Goal: Check status: Check status

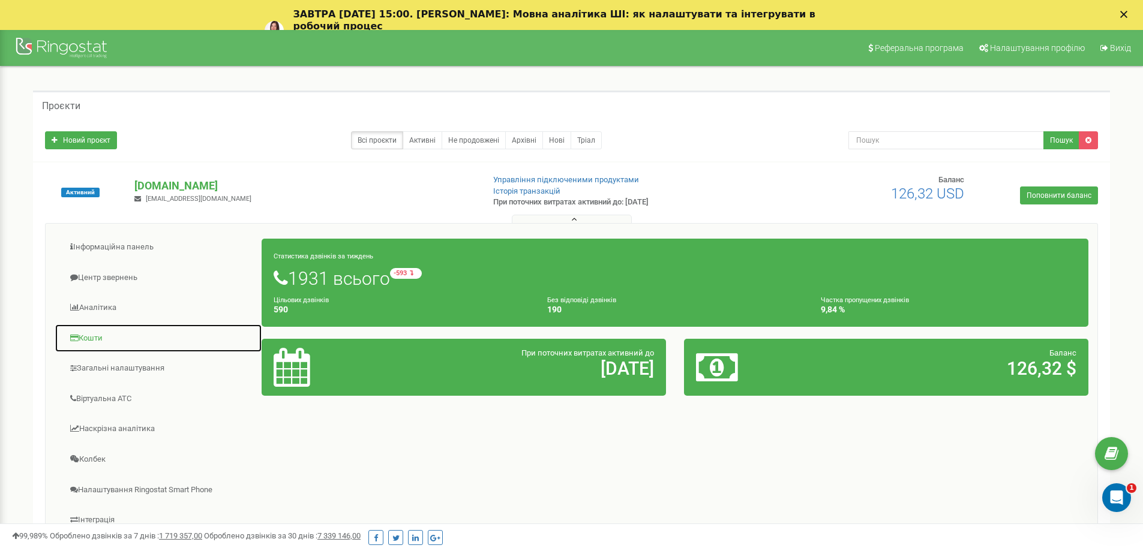
click at [87, 337] on link "Кошти" at bounding box center [159, 338] width 208 height 29
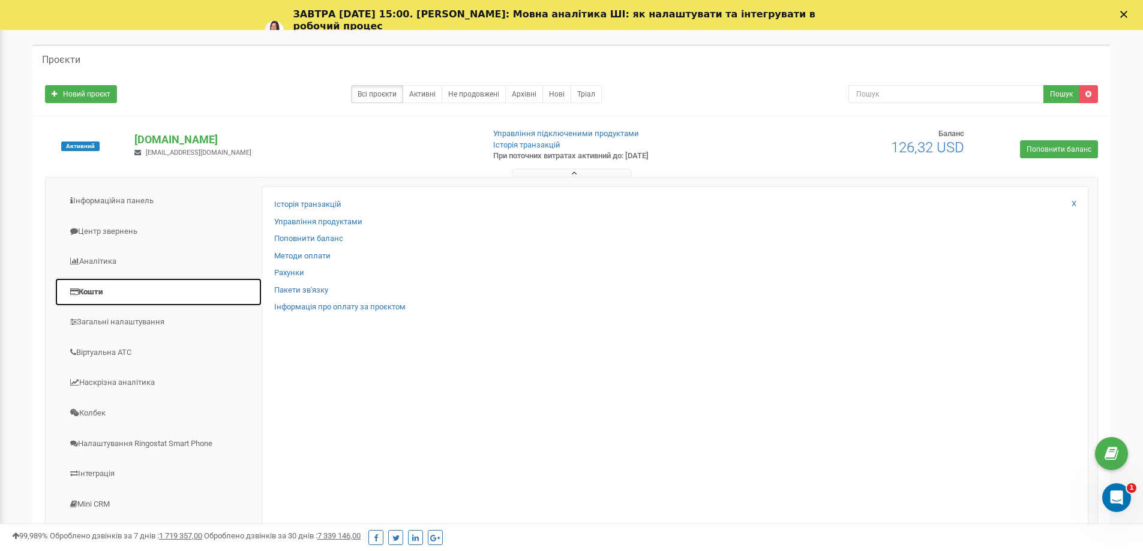
scroll to position [120, 0]
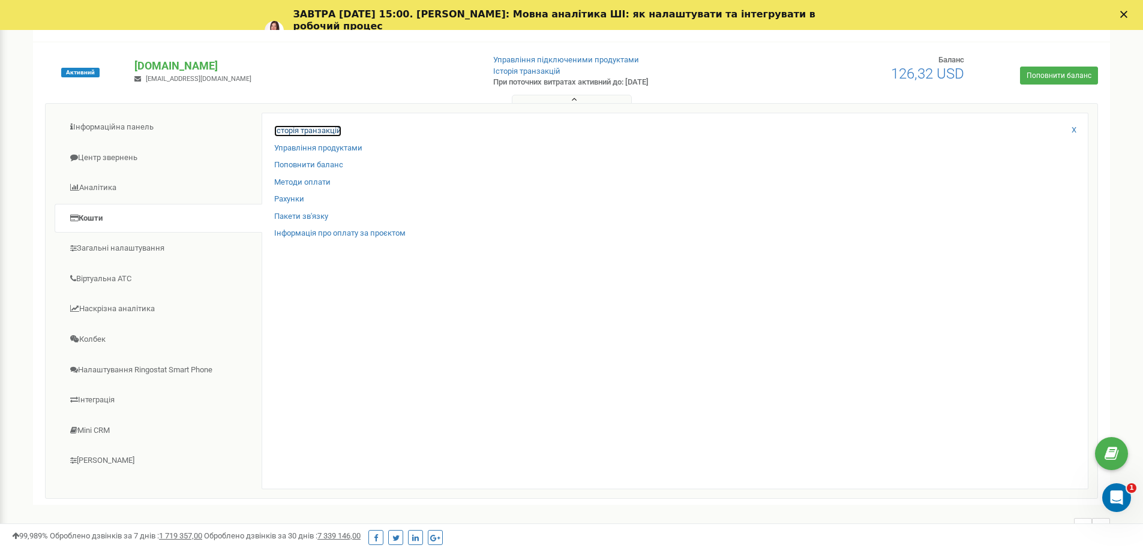
click at [322, 130] on link "Історія транзакцій" at bounding box center [307, 130] width 67 height 11
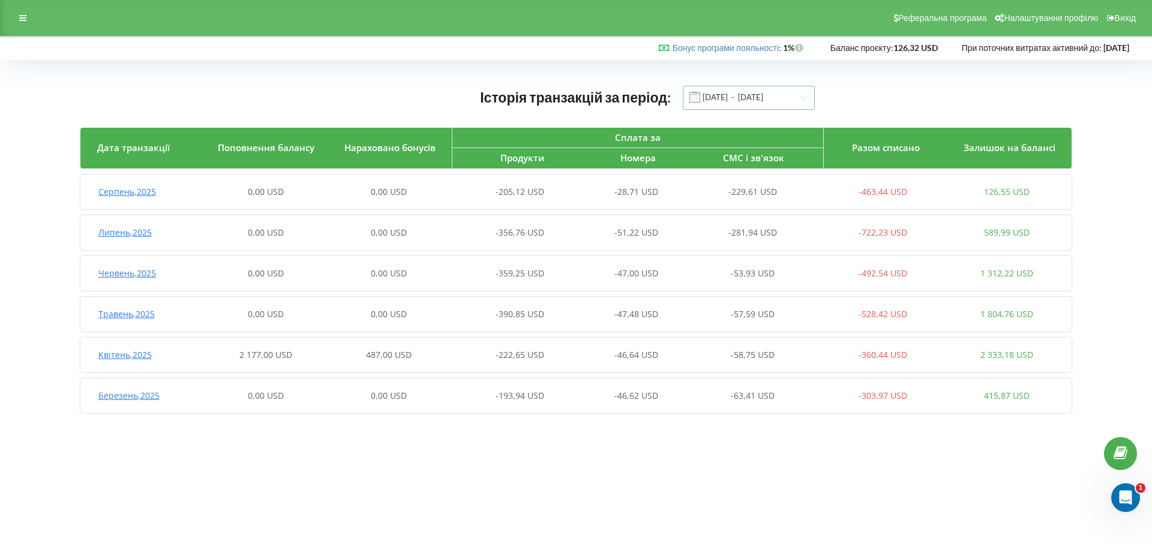
click at [803, 97] on input "01.03.2025 - 19.08.2025" at bounding box center [749, 98] width 132 height 24
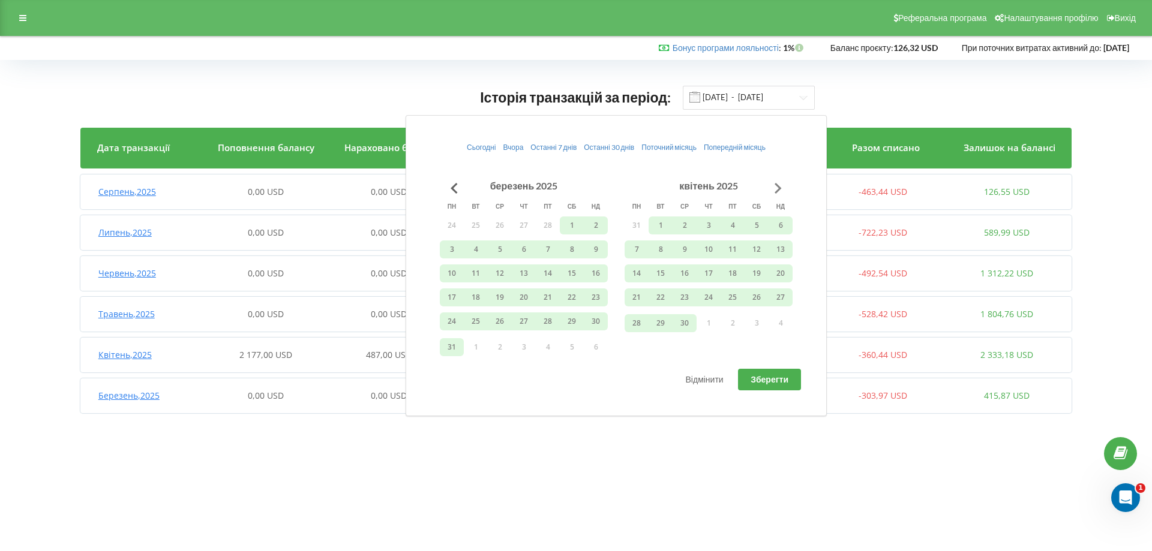
click at [778, 193] on button "Go to next month" at bounding box center [778, 188] width 24 height 24
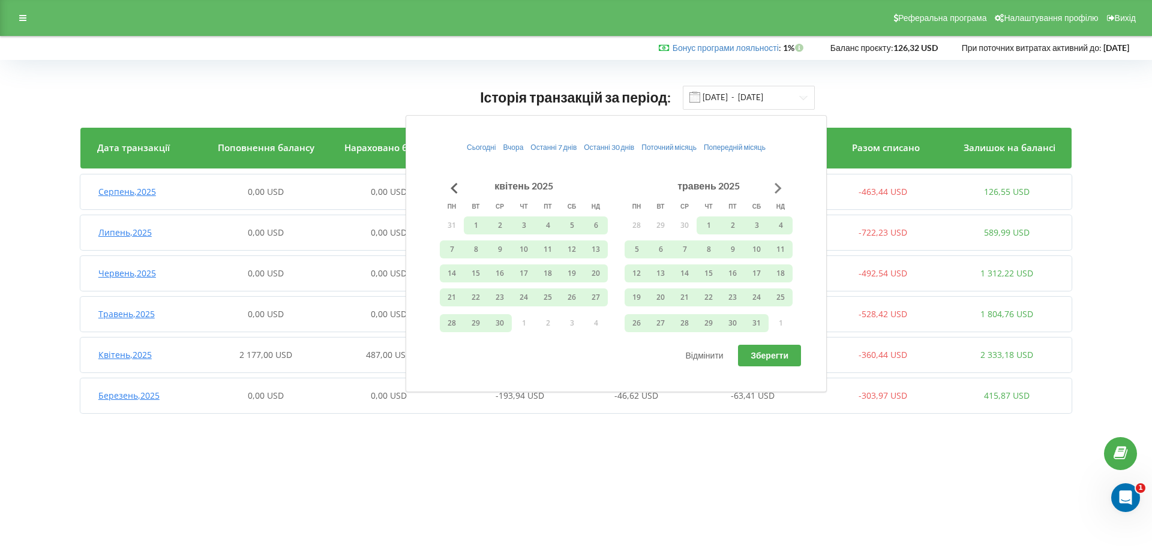
click at [777, 187] on button "Go to next month" at bounding box center [778, 188] width 24 height 24
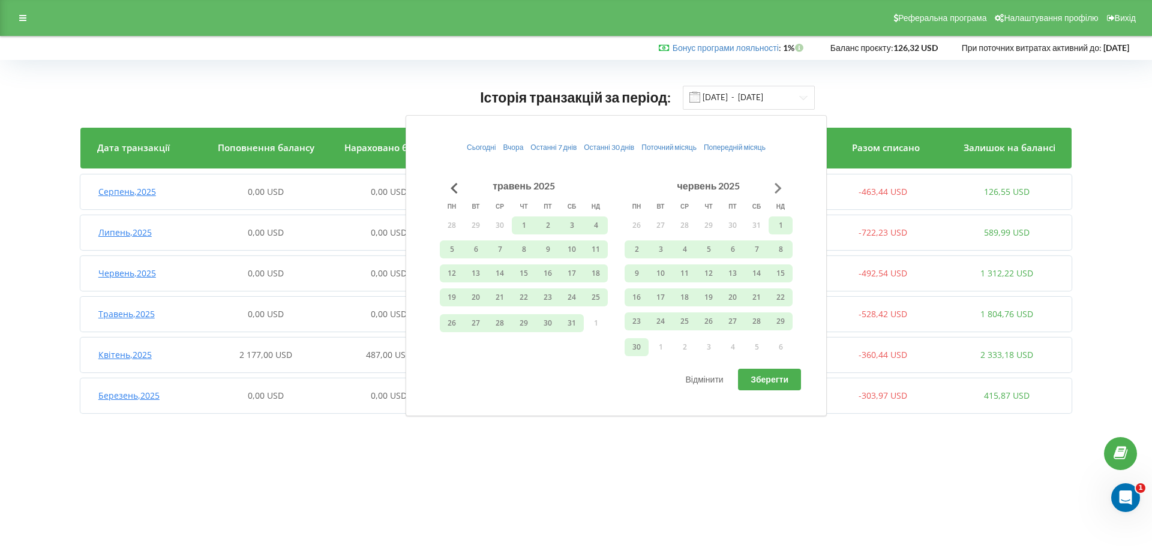
click at [777, 187] on button "Go to next month" at bounding box center [778, 188] width 24 height 24
click at [656, 226] on button "1" at bounding box center [660, 226] width 24 height 18
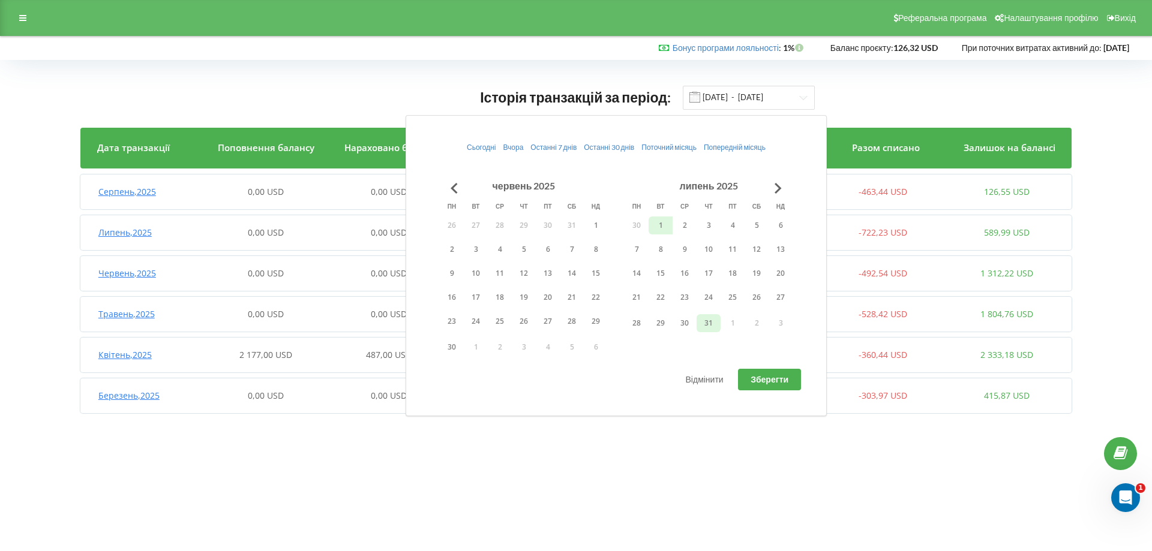
click at [702, 325] on button "31" at bounding box center [708, 323] width 24 height 18
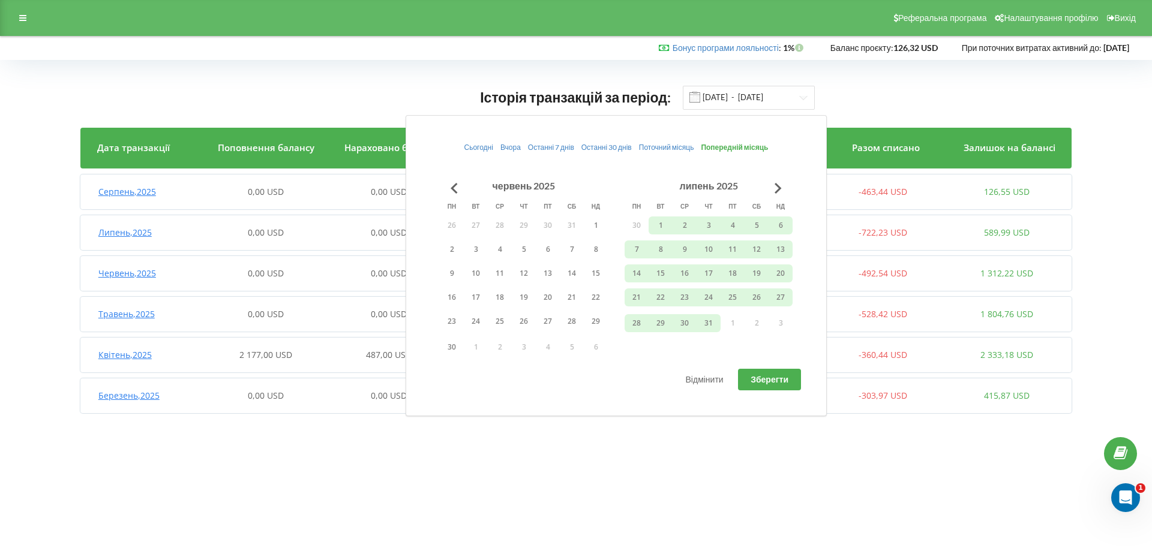
click at [773, 376] on span "Зберегти" at bounding box center [769, 379] width 38 height 10
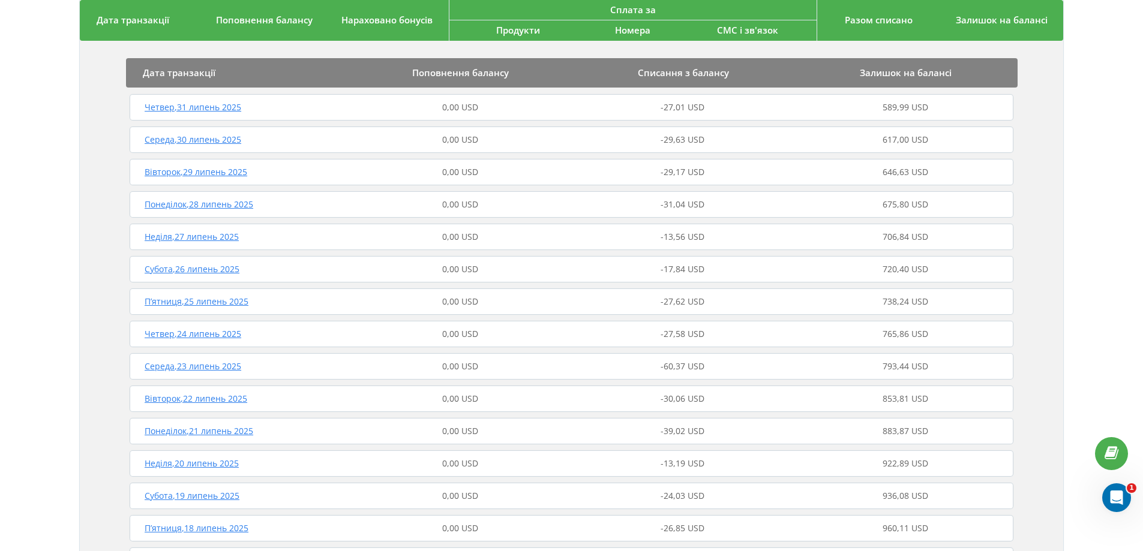
scroll to position [120, 0]
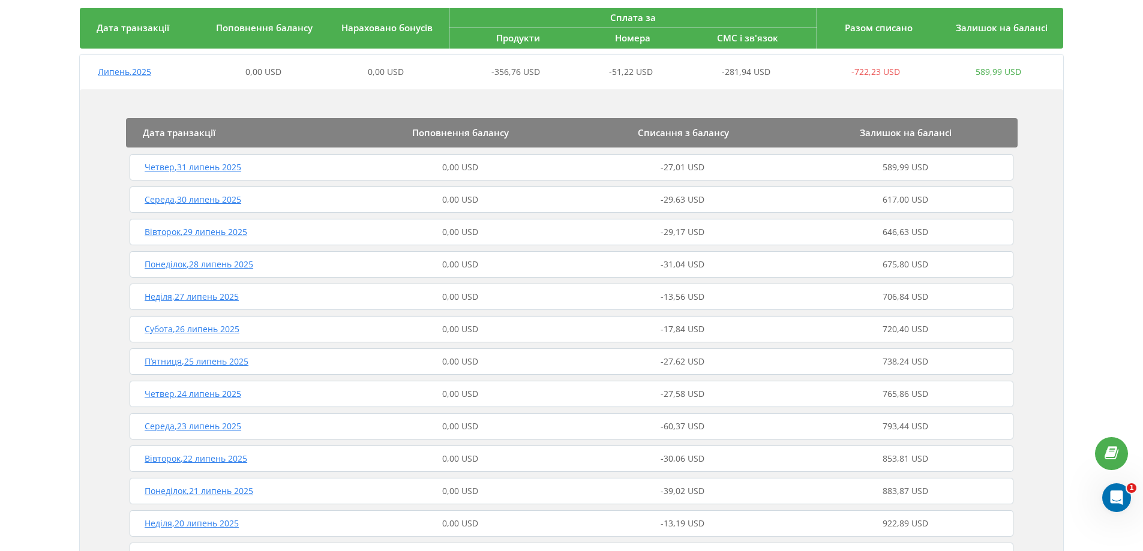
click at [200, 169] on span "Четвер , 31 липень 2025" at bounding box center [193, 166] width 97 height 11
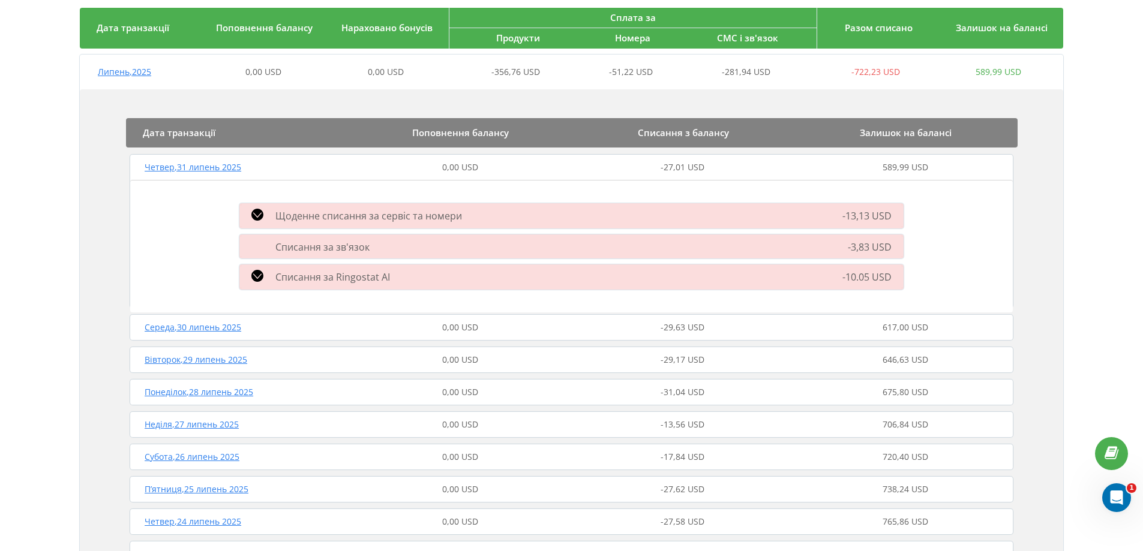
scroll to position [0, 0]
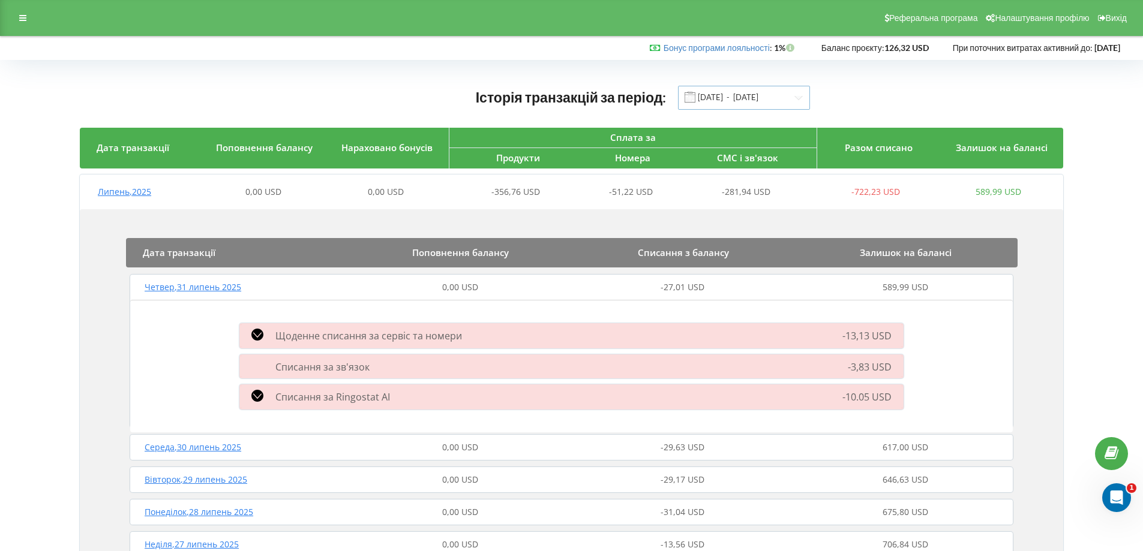
click at [724, 97] on input "01.07.2025 - 31.07.2025" at bounding box center [744, 98] width 132 height 24
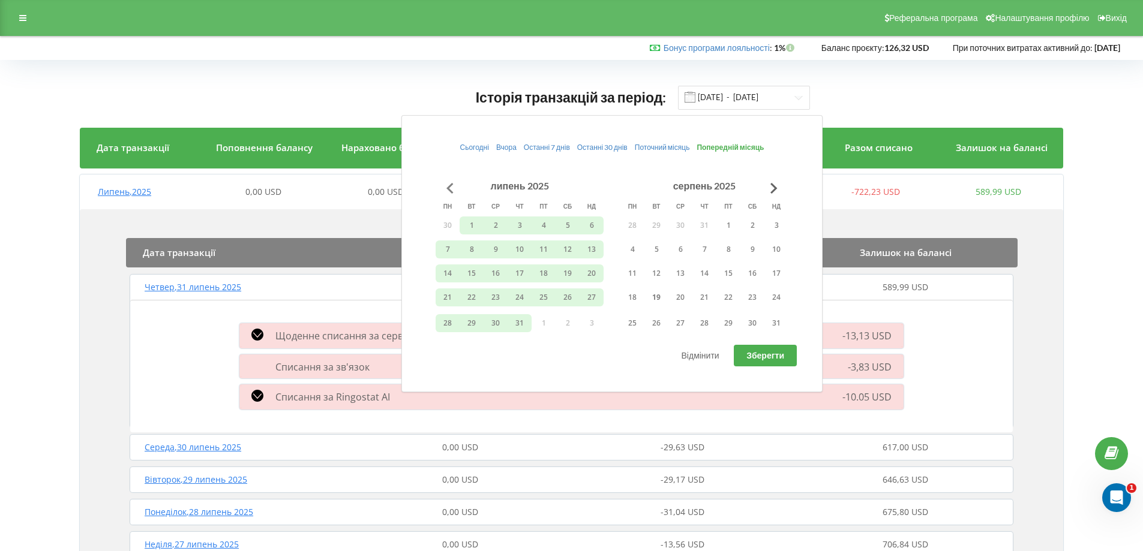
click at [454, 188] on button "Go to previous month" at bounding box center [450, 188] width 24 height 24
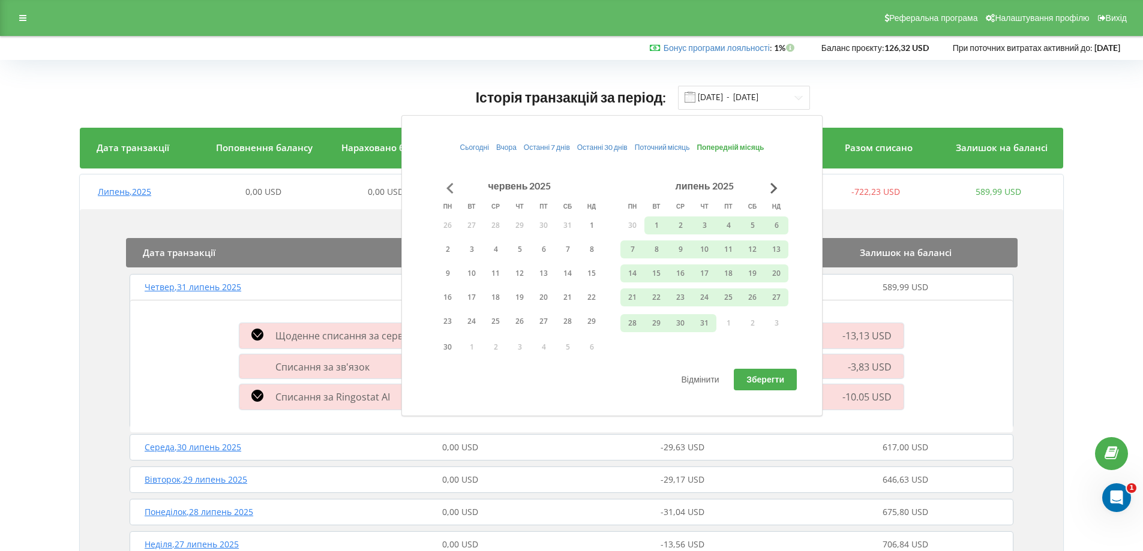
click at [454, 188] on button "Go to previous month" at bounding box center [450, 188] width 24 height 24
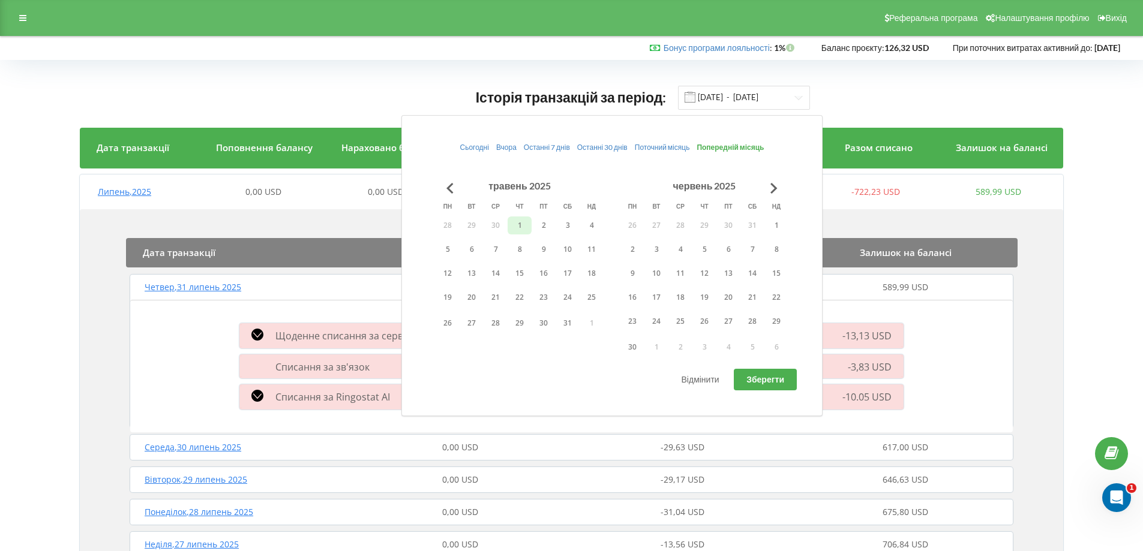
click at [518, 229] on button "1" at bounding box center [520, 226] width 24 height 18
click at [566, 326] on button "31" at bounding box center [568, 323] width 24 height 18
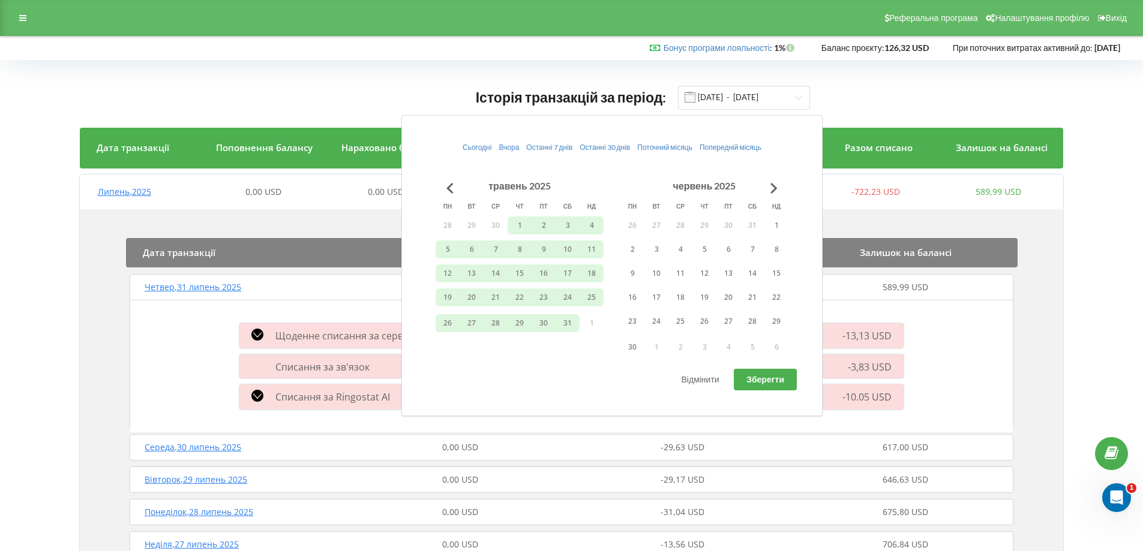
click at [749, 385] on button "Зберегти" at bounding box center [765, 380] width 63 height 22
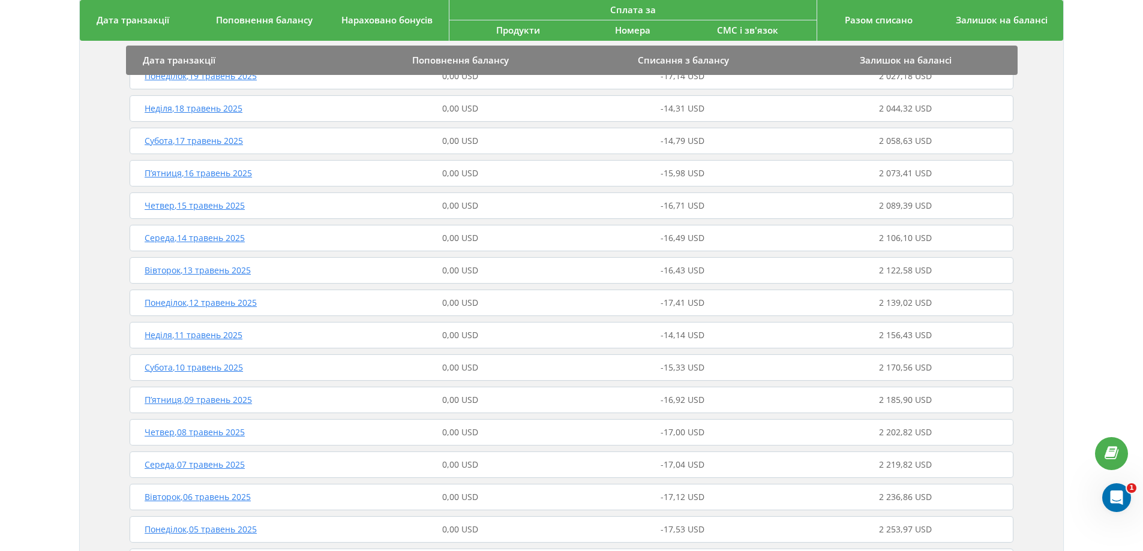
scroll to position [776, 0]
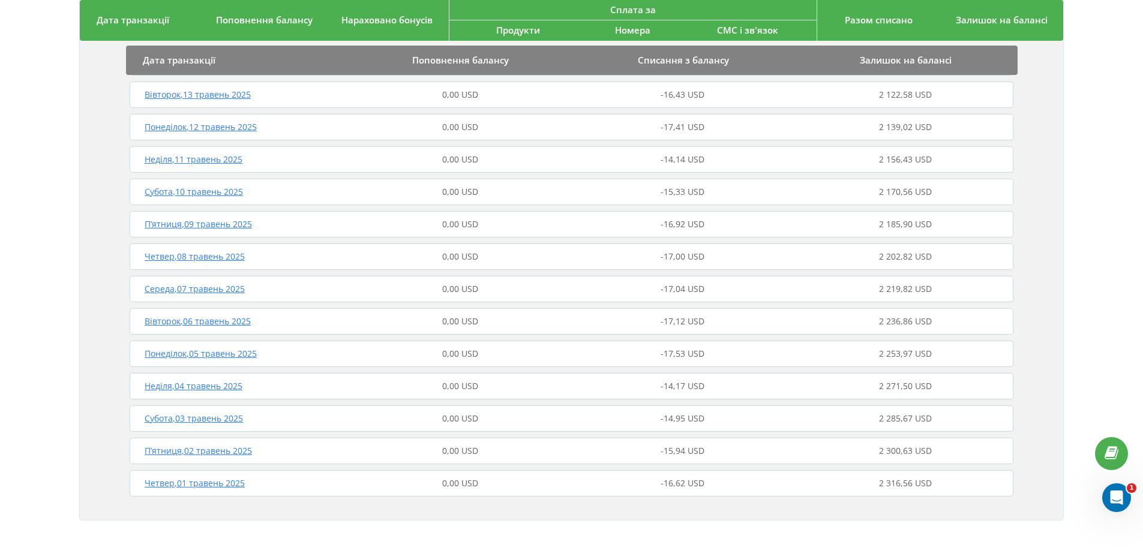
click at [211, 222] on span "П’ятниця , 09 травень 2025" at bounding box center [198, 223] width 107 height 11
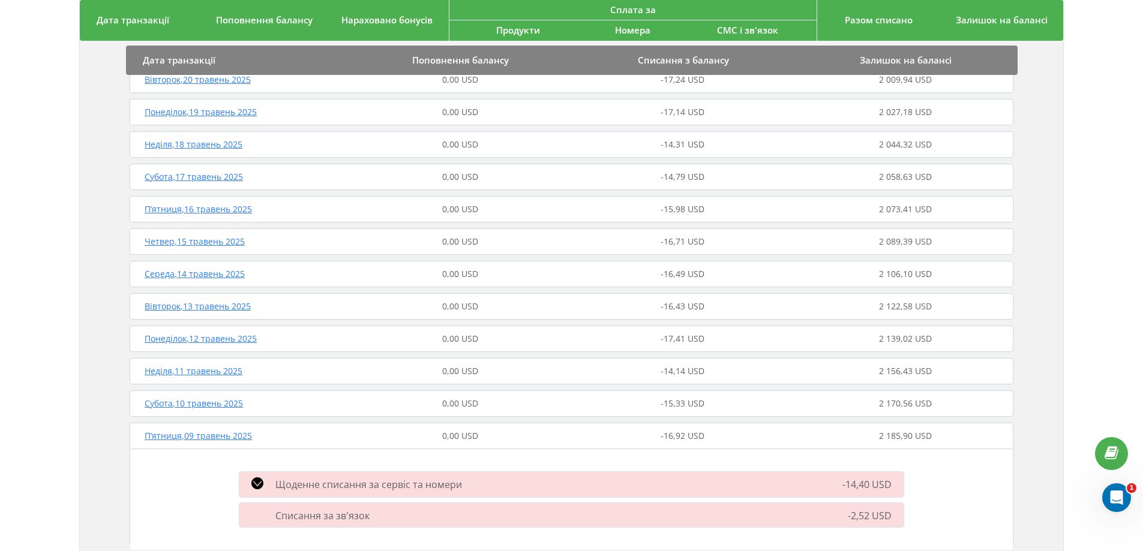
scroll to position [536, 0]
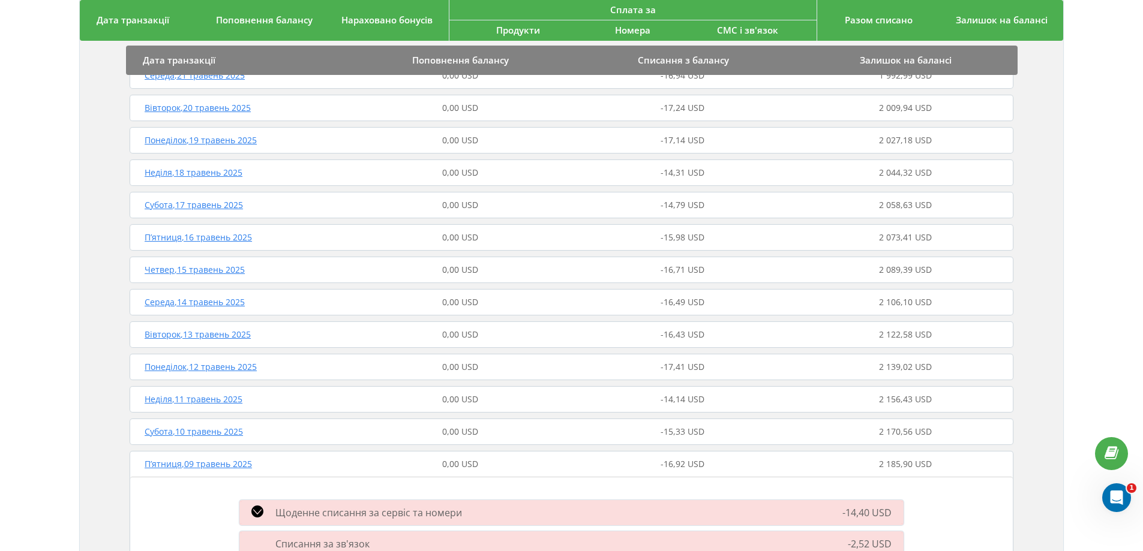
click at [206, 134] on div "Понеділок , 19 травень 2025 0,00 USD -17,14 USD 2 027,18 USD" at bounding box center [572, 140] width 890 height 29
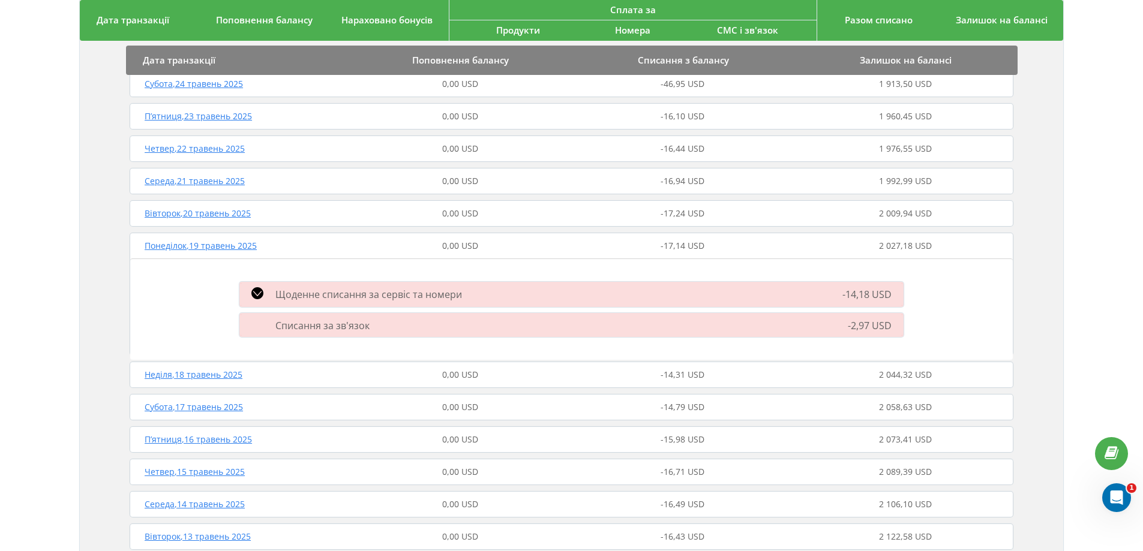
scroll to position [356, 0]
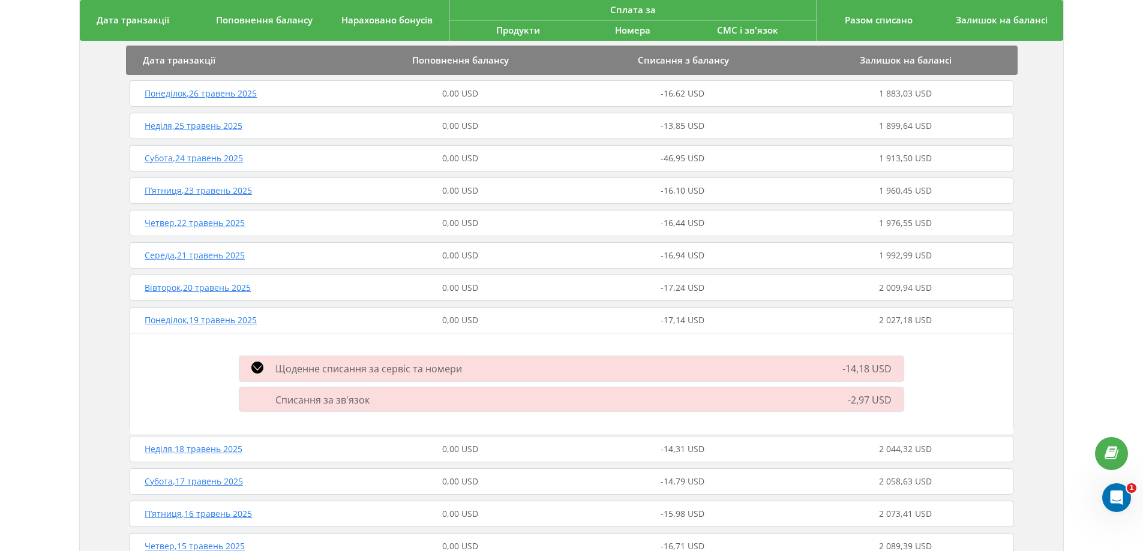
click at [223, 156] on span "Субота , 24 травень 2025" at bounding box center [194, 157] width 98 height 11
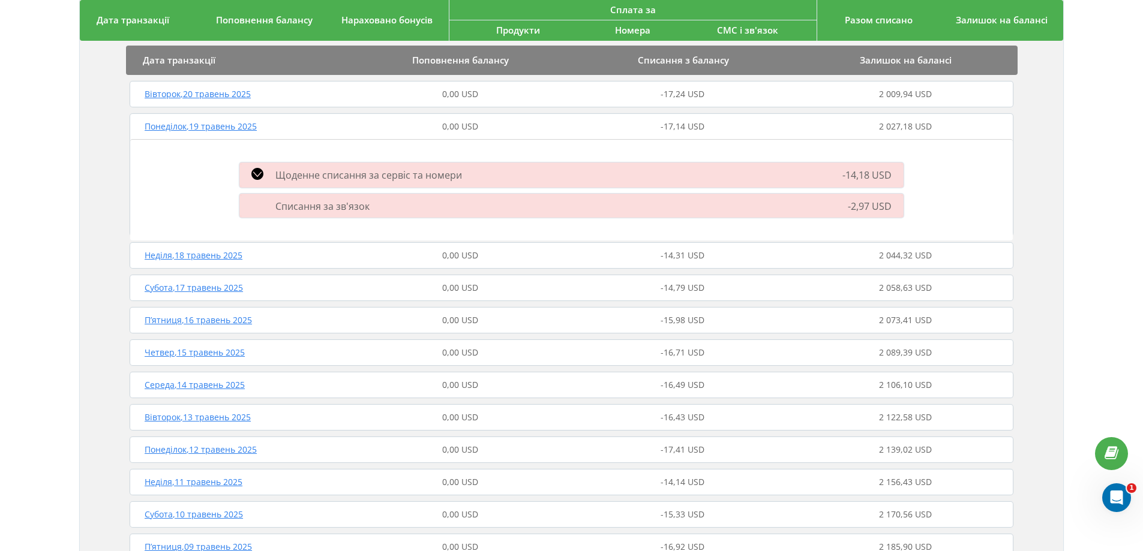
scroll to position [776, 0]
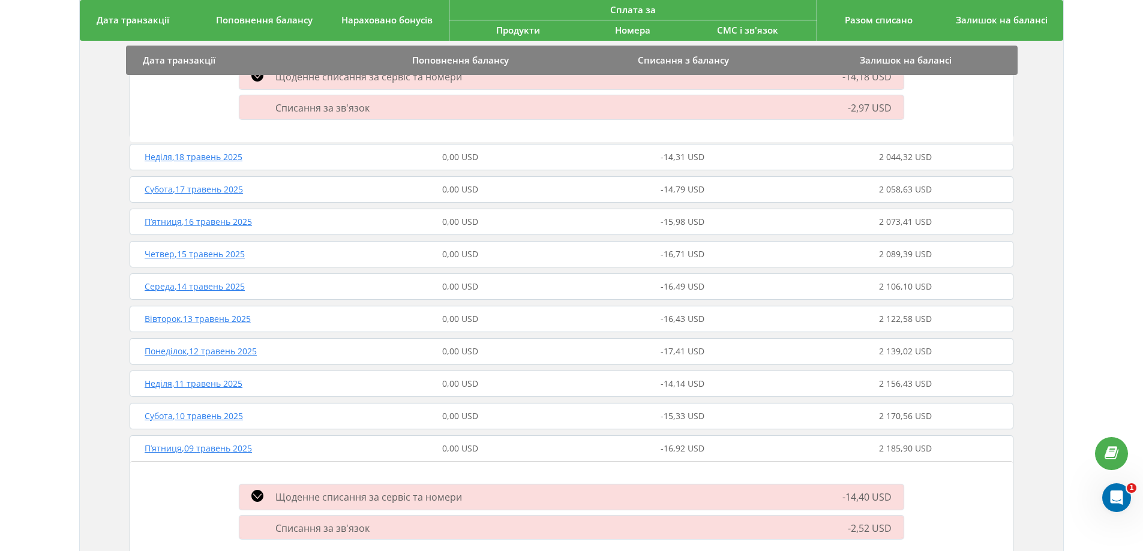
click at [214, 417] on span "Субота , 10 травень 2025" at bounding box center [194, 415] width 98 height 11
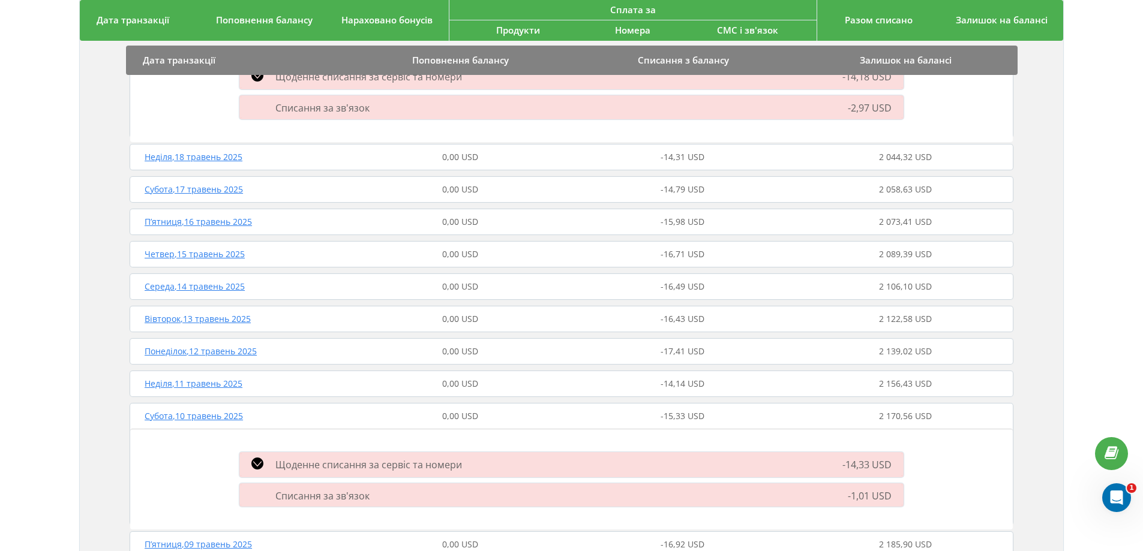
click at [197, 385] on span "Неділя , 11 травень 2025" at bounding box center [194, 383] width 98 height 11
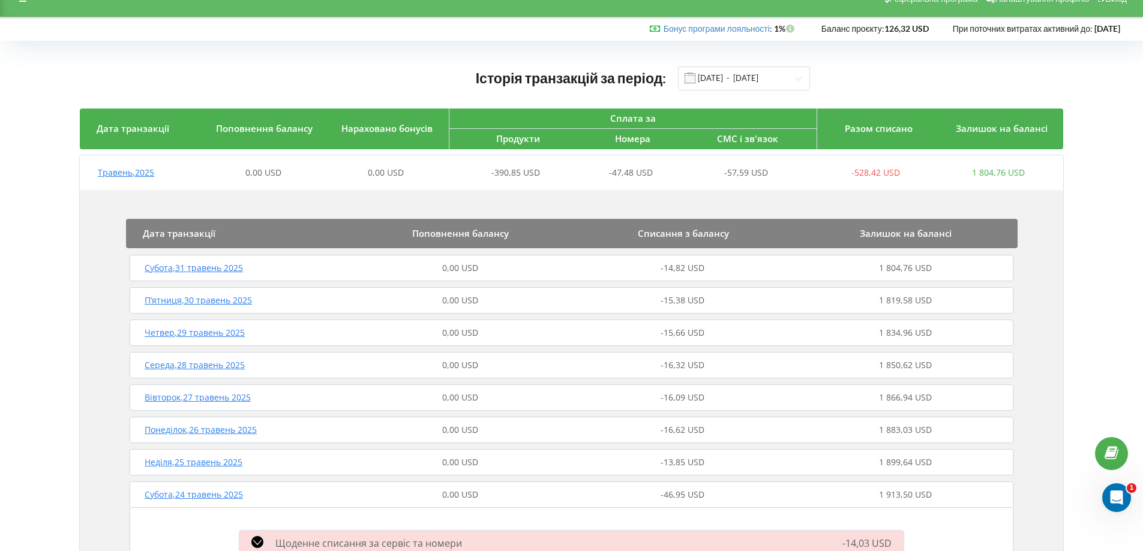
scroll to position [0, 0]
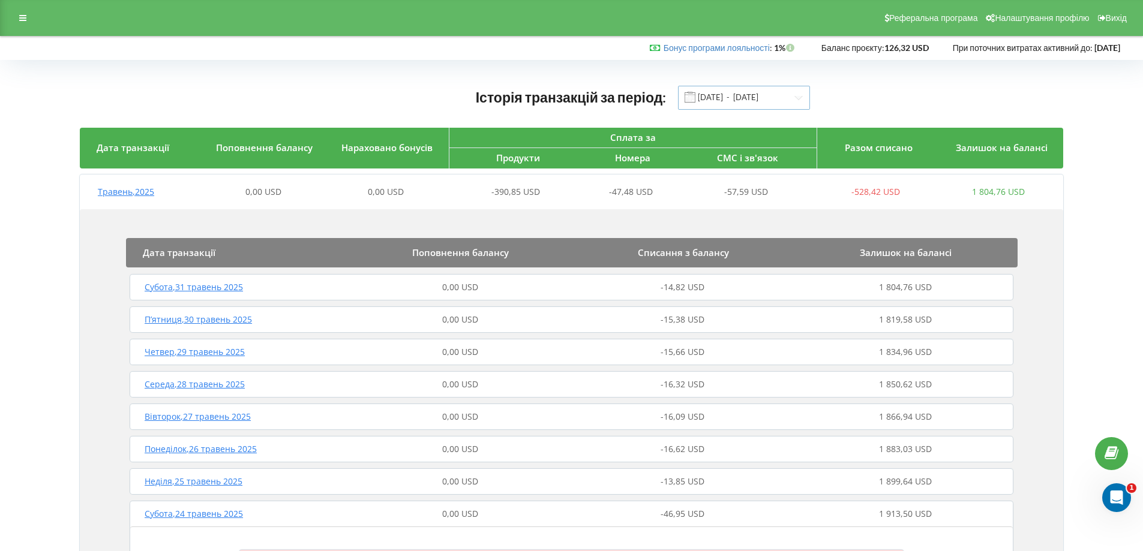
click at [782, 102] on input "01.05.2025 - 31.05.2025" at bounding box center [744, 98] width 132 height 24
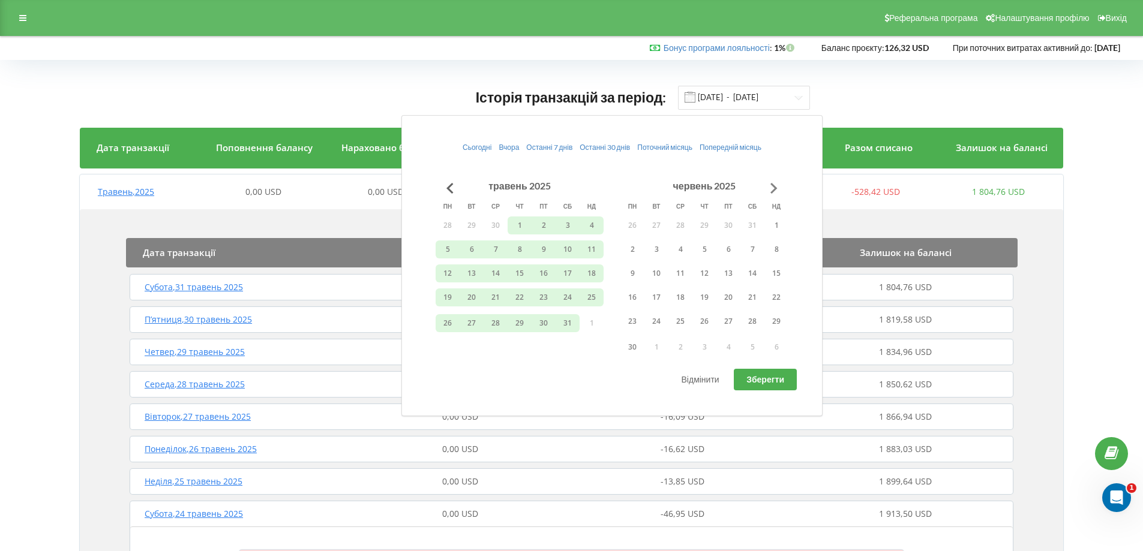
click at [774, 186] on button "Go to next month" at bounding box center [774, 188] width 24 height 24
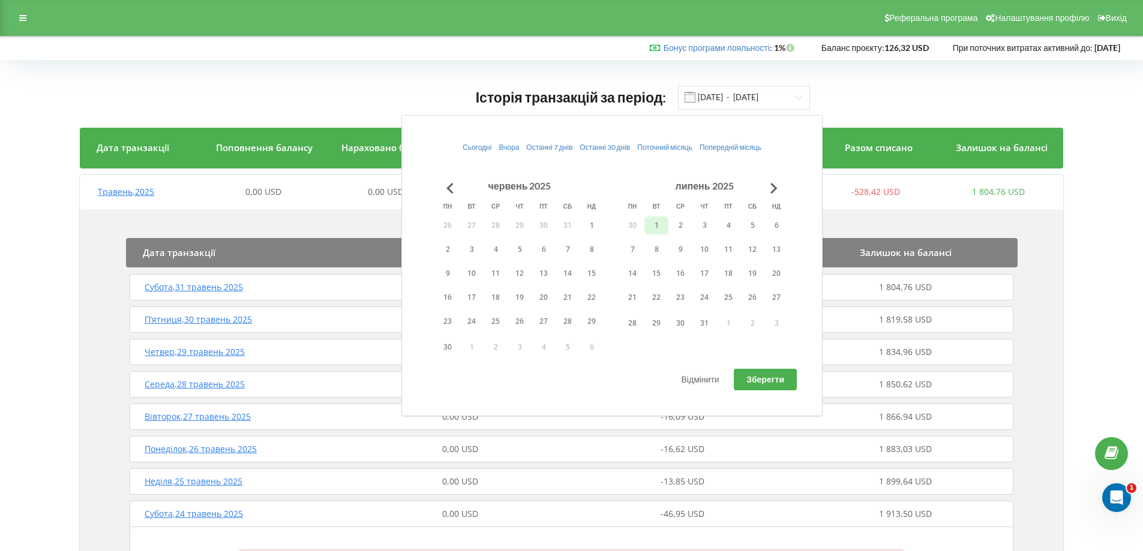
click at [657, 225] on button "1" at bounding box center [656, 226] width 24 height 18
click at [699, 326] on button "31" at bounding box center [704, 323] width 24 height 18
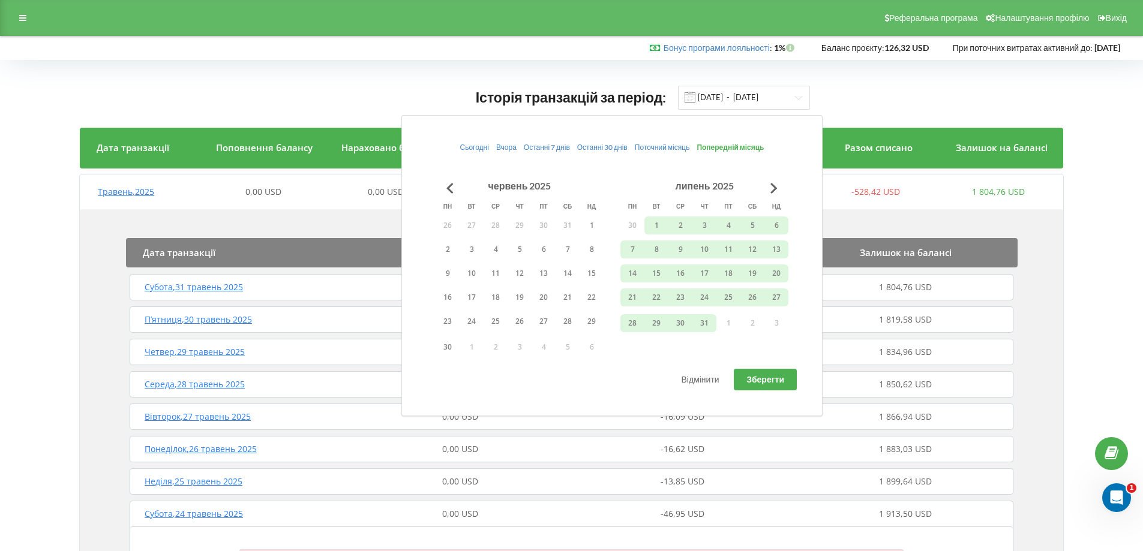
click at [768, 380] on span "Зберегти" at bounding box center [765, 379] width 38 height 10
type input "01.07.2025 - 31.07.2025"
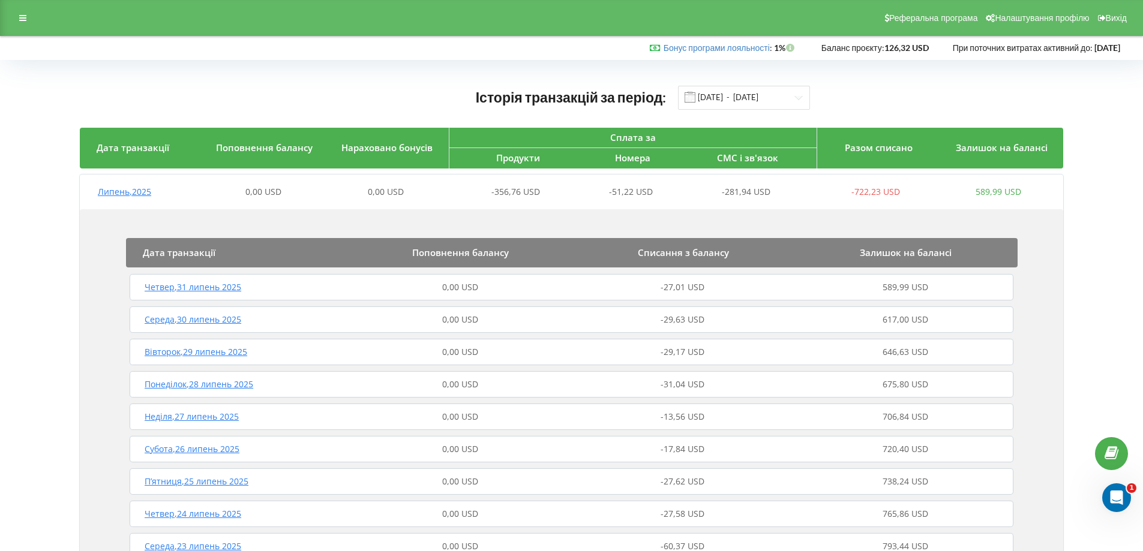
scroll to position [60, 0]
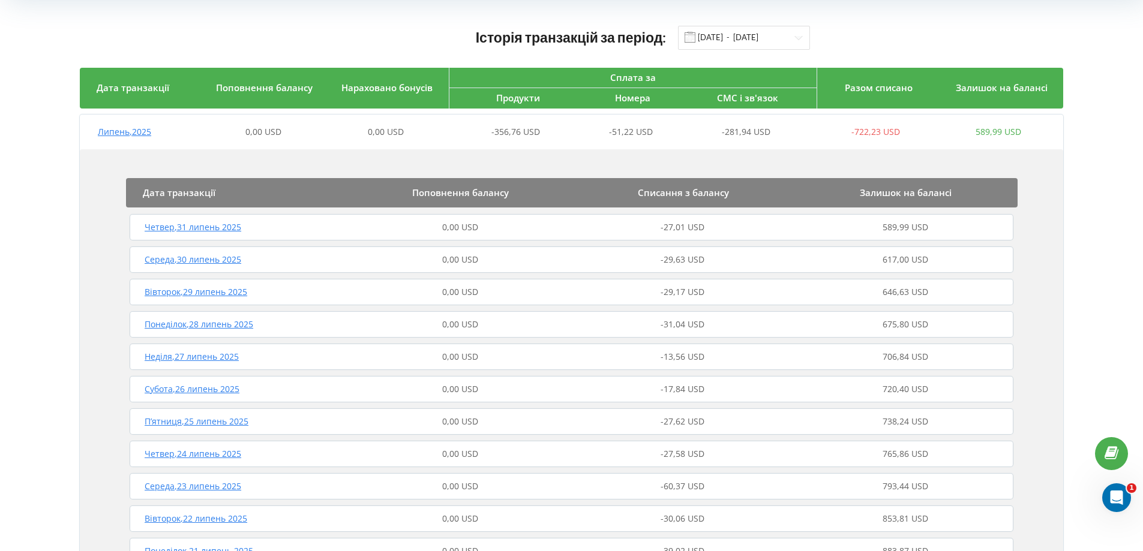
click at [196, 227] on span "Четвер , 31 липень 2025" at bounding box center [193, 226] width 97 height 11
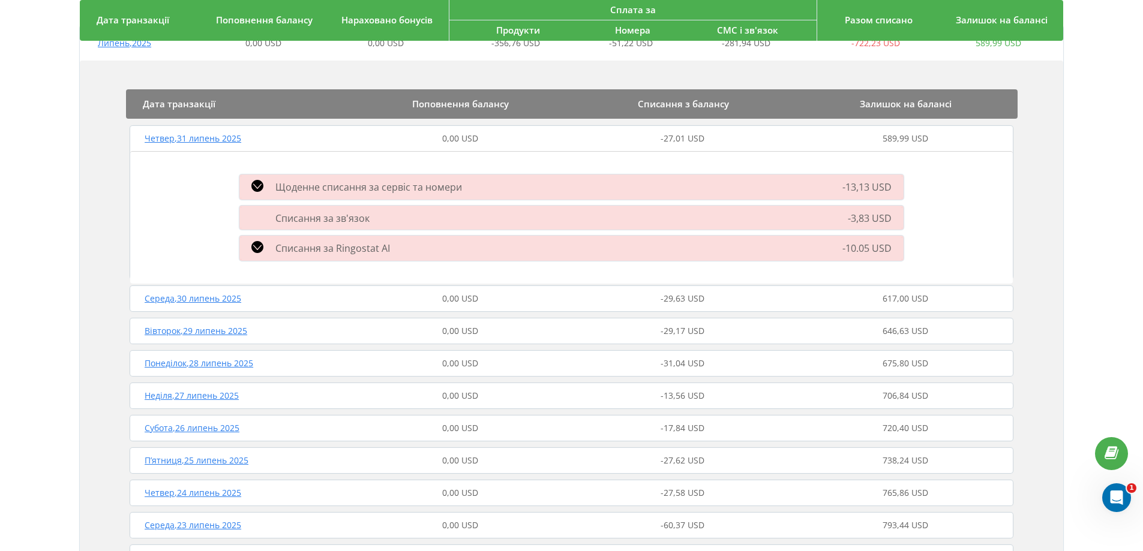
scroll to position [120, 0]
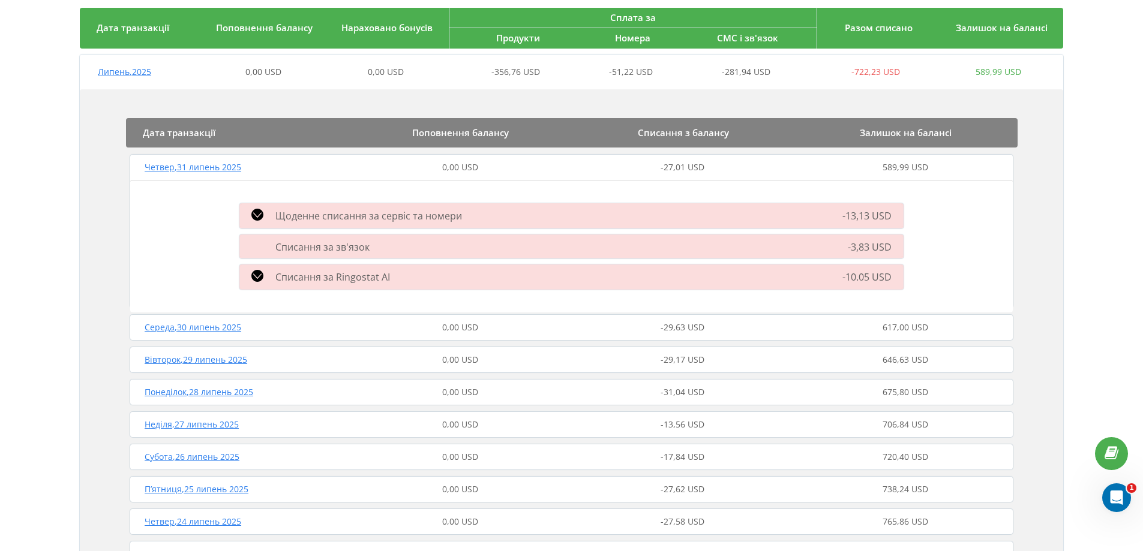
click at [217, 325] on span "Середа , 30 липень 2025" at bounding box center [193, 327] width 97 height 11
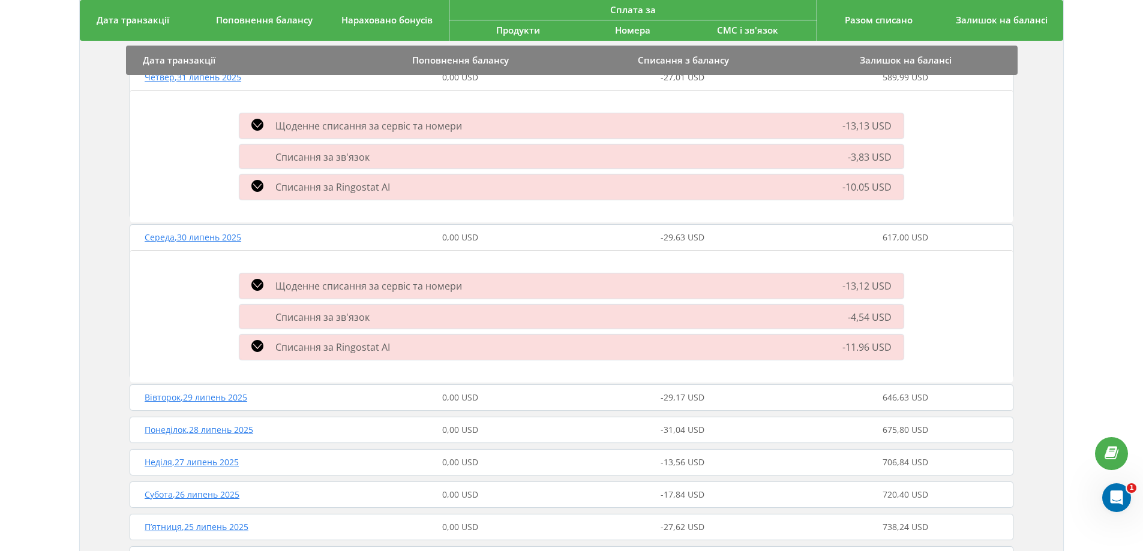
scroll to position [240, 0]
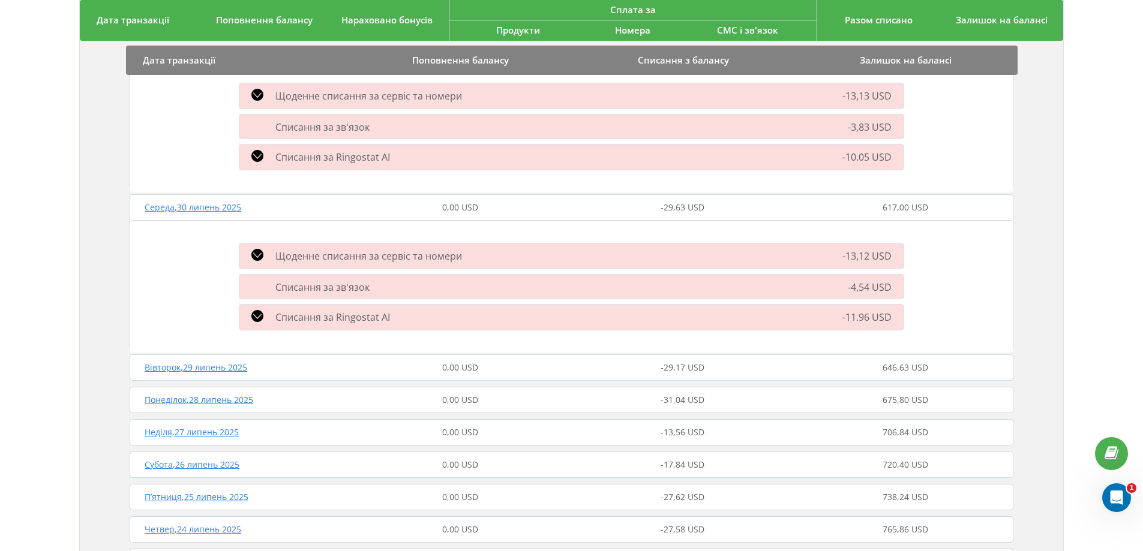
click at [238, 368] on span "Вівторок , 29 липень 2025" at bounding box center [196, 367] width 103 height 11
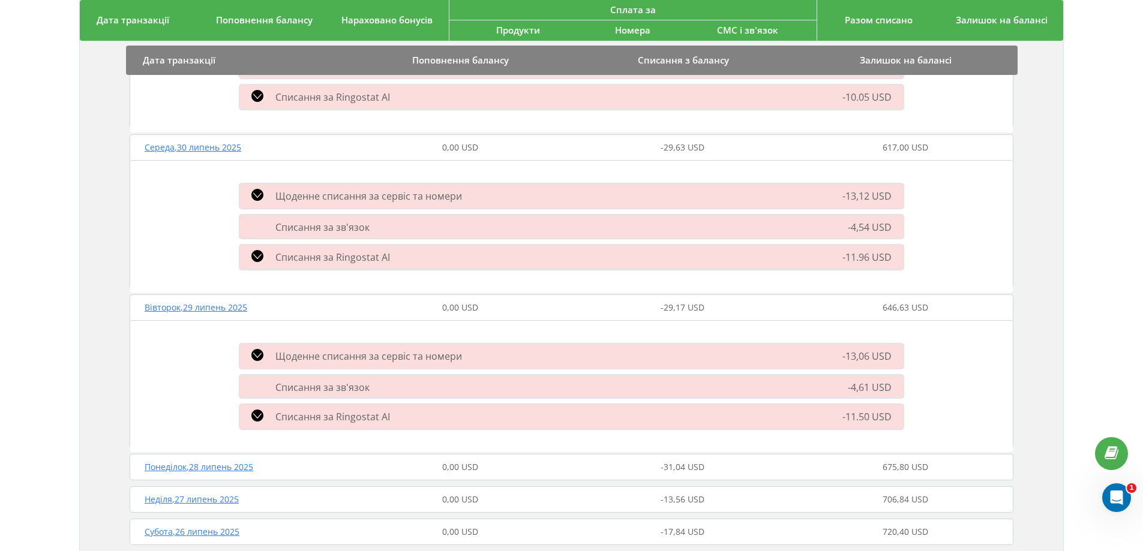
scroll to position [420, 0]
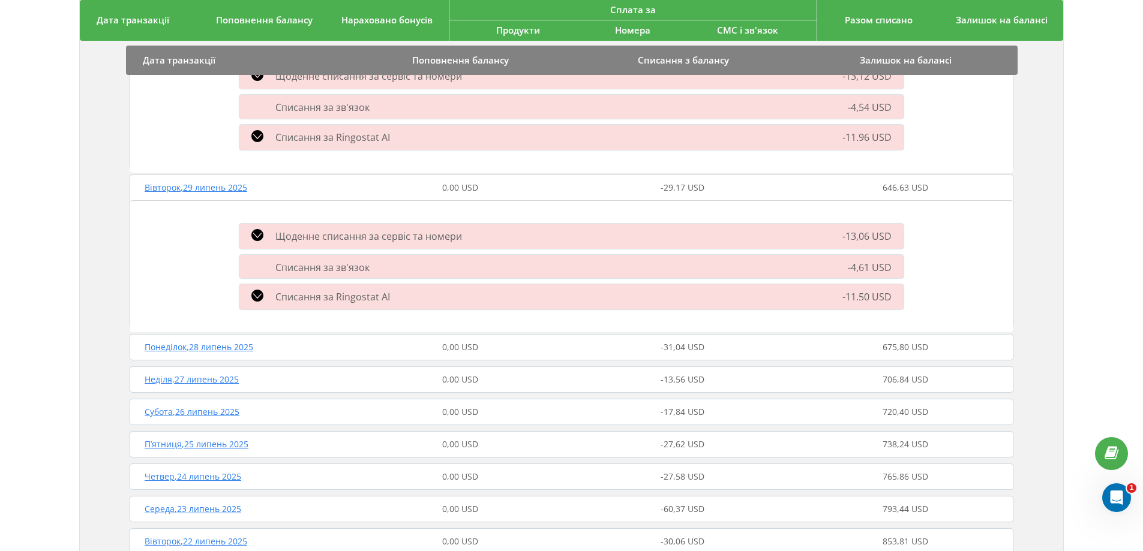
click at [232, 347] on span "Понеділок , 28 липень 2025" at bounding box center [199, 346] width 109 height 11
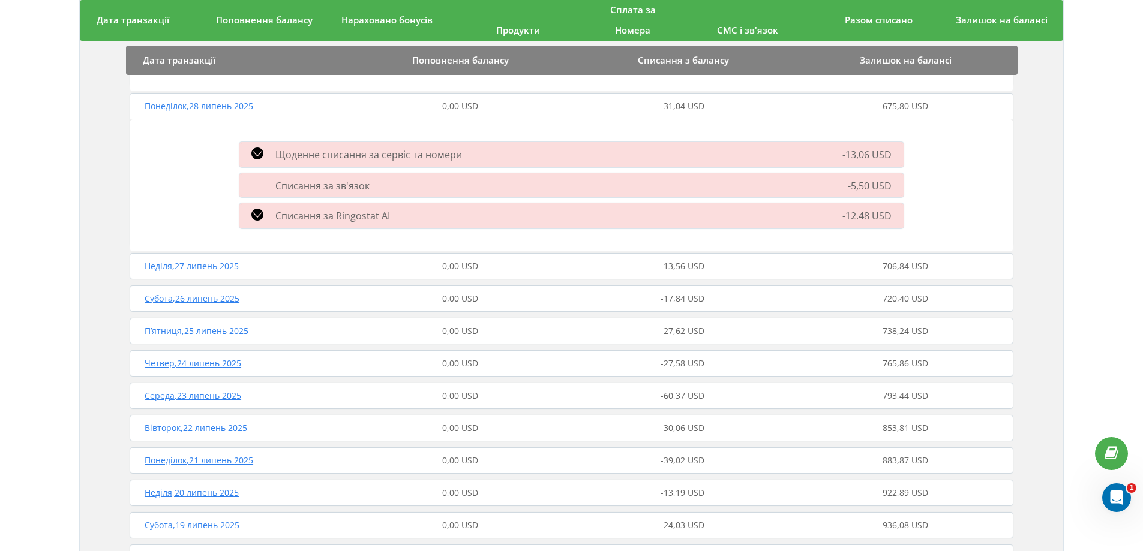
scroll to position [720, 0]
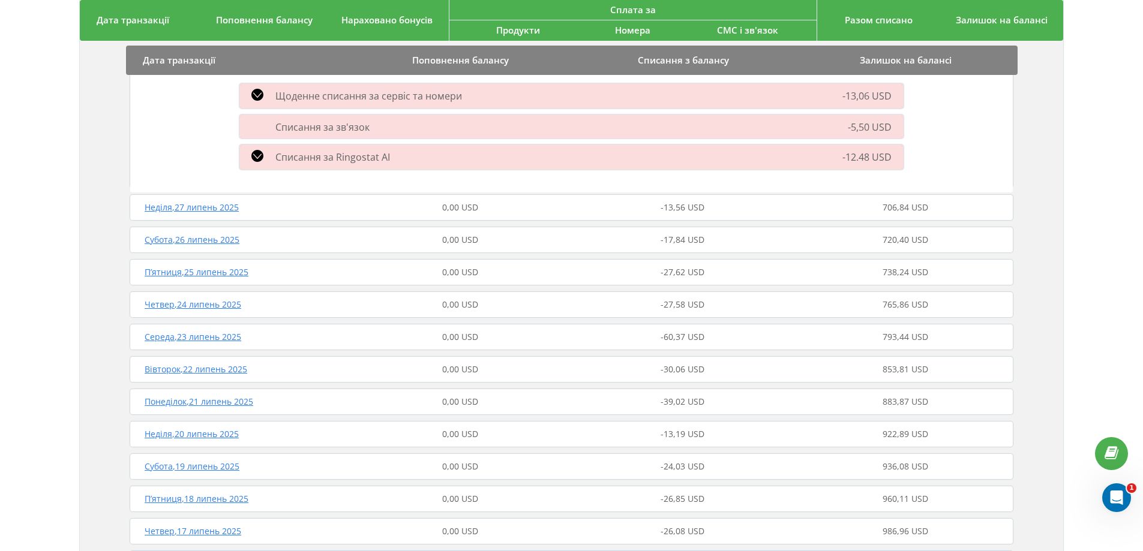
click at [221, 206] on span "Неділя , 27 липень 2025" at bounding box center [192, 207] width 94 height 11
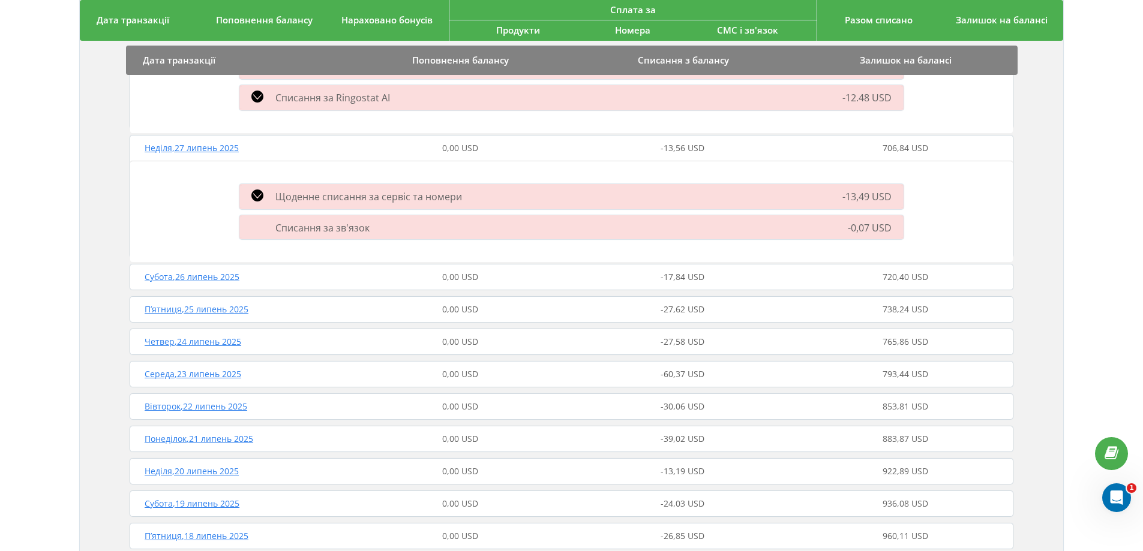
scroll to position [780, 0]
click at [209, 278] on span "Субота , 26 липень 2025" at bounding box center [192, 276] width 95 height 11
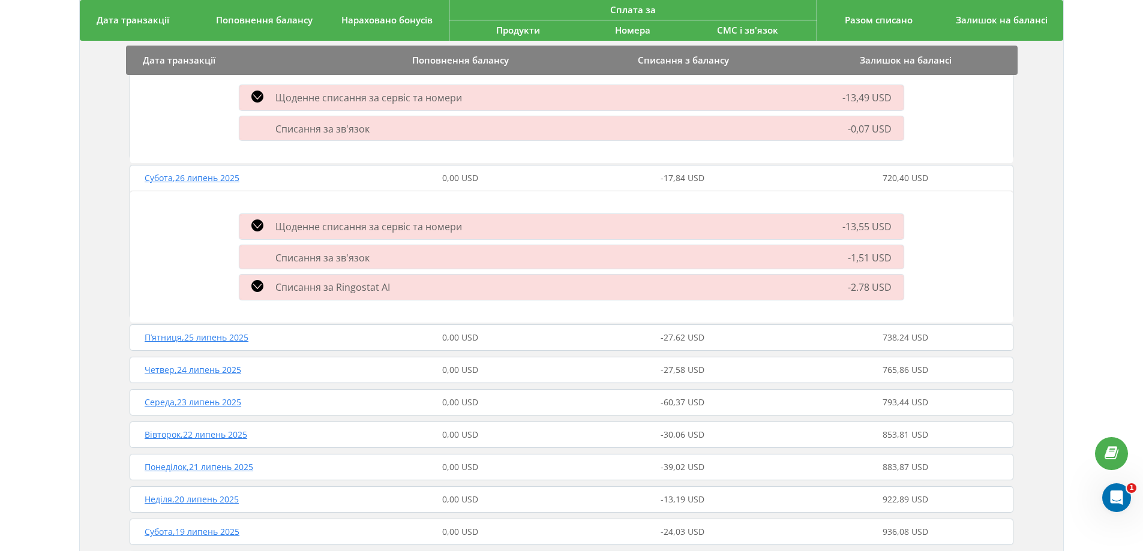
scroll to position [900, 0]
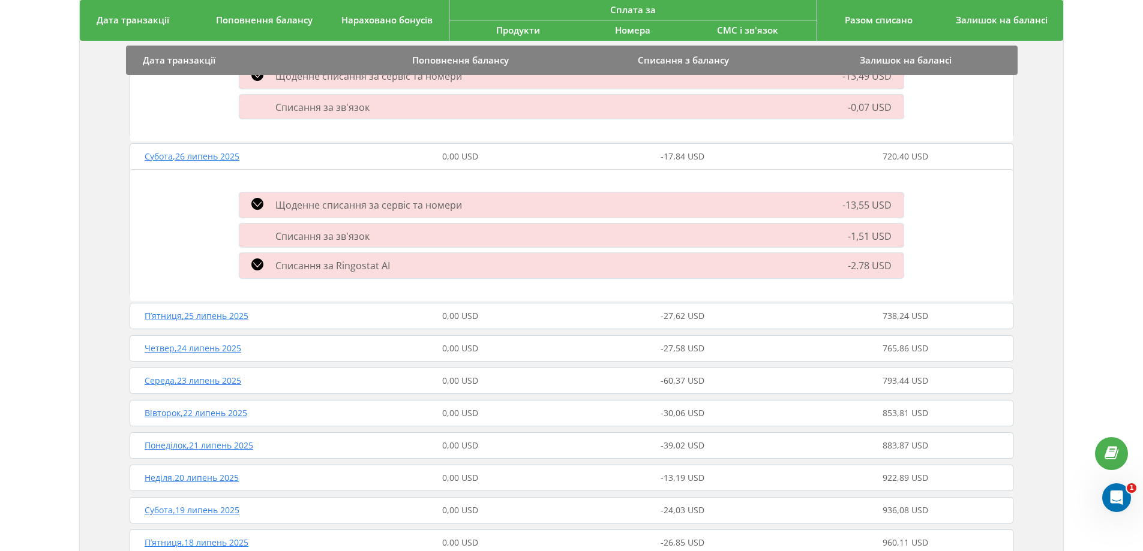
click at [213, 316] on span "П’ятниця , 25 липень 2025" at bounding box center [197, 315] width 104 height 11
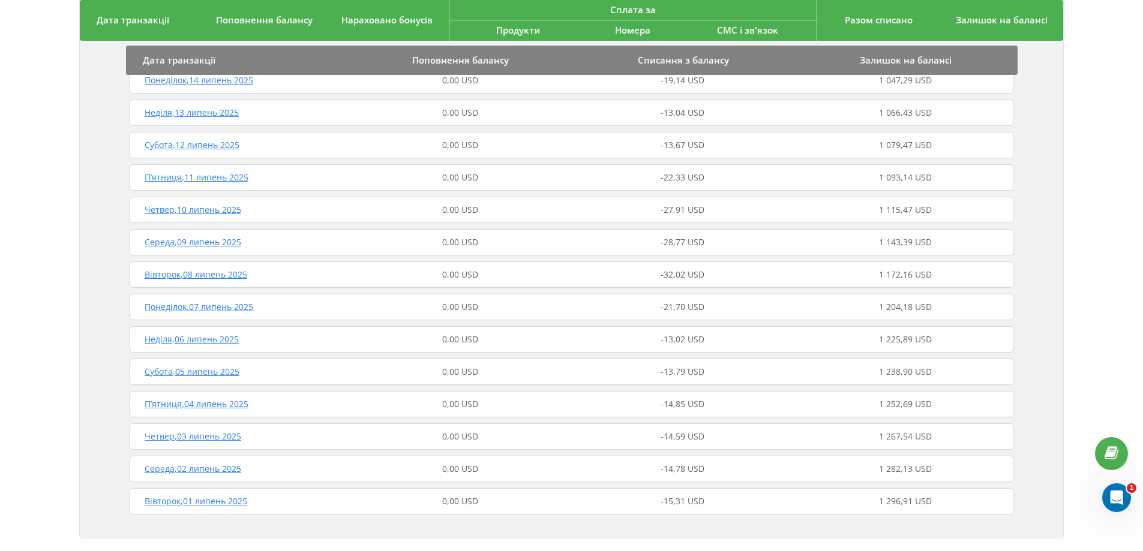
scroll to position [1638, 0]
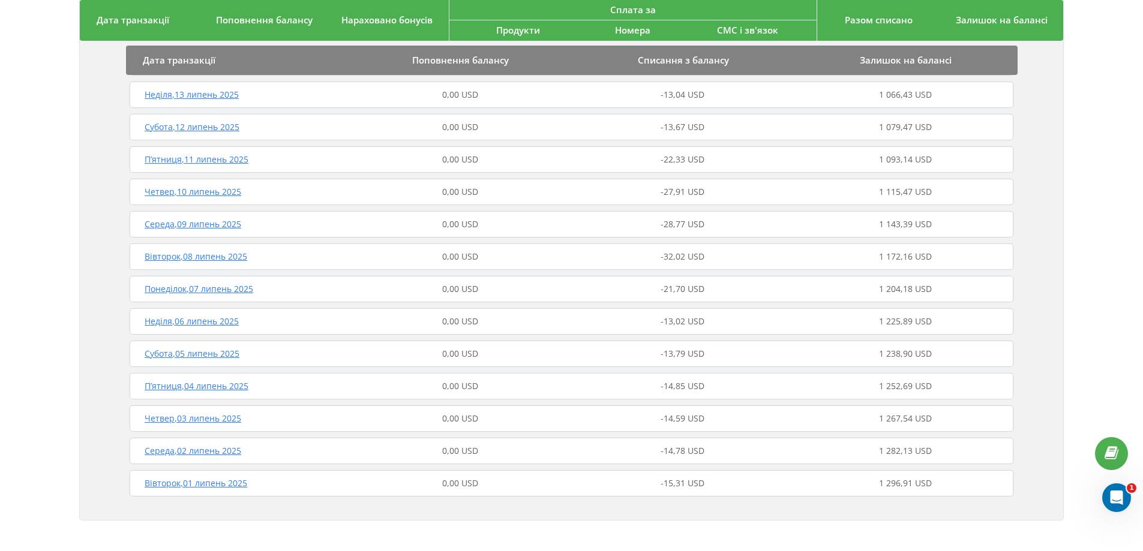
click at [229, 487] on span "Вівторок , 01 липень 2025" at bounding box center [196, 483] width 103 height 11
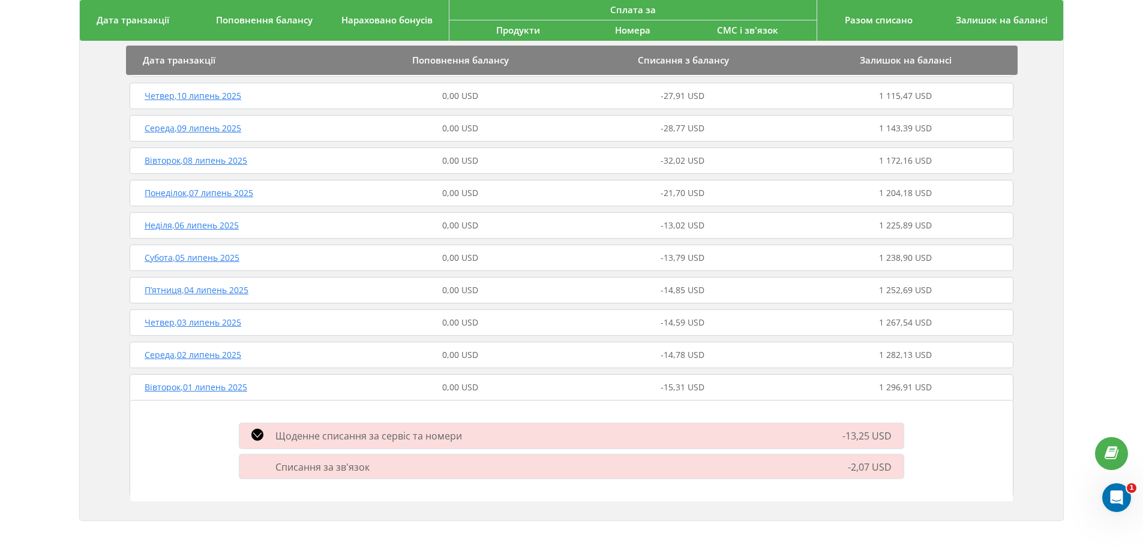
scroll to position [1734, 0]
click at [220, 355] on span "Середа , 02 липень 2025" at bounding box center [193, 354] width 97 height 11
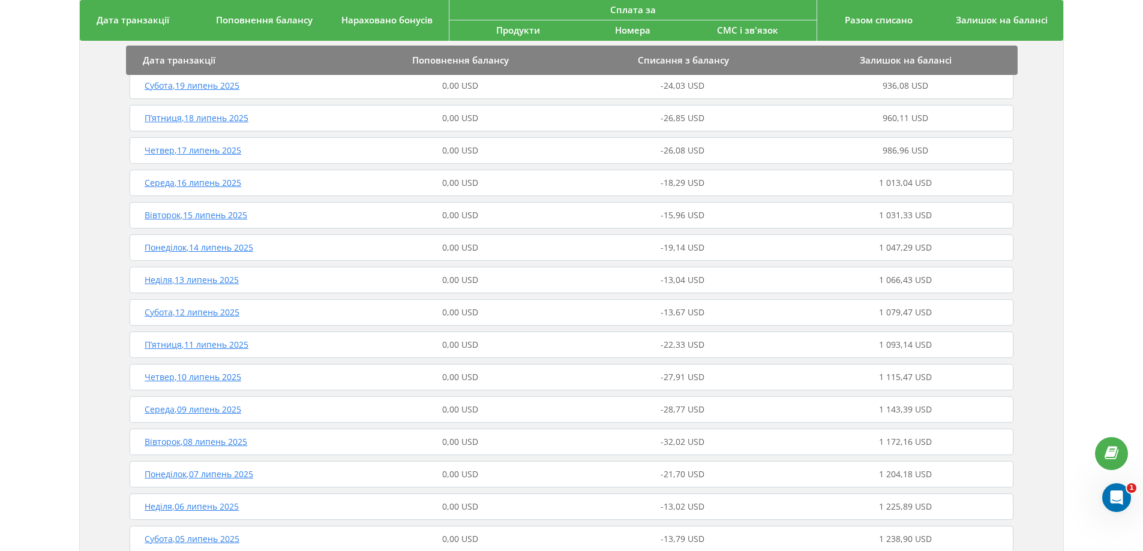
scroll to position [1351, 0]
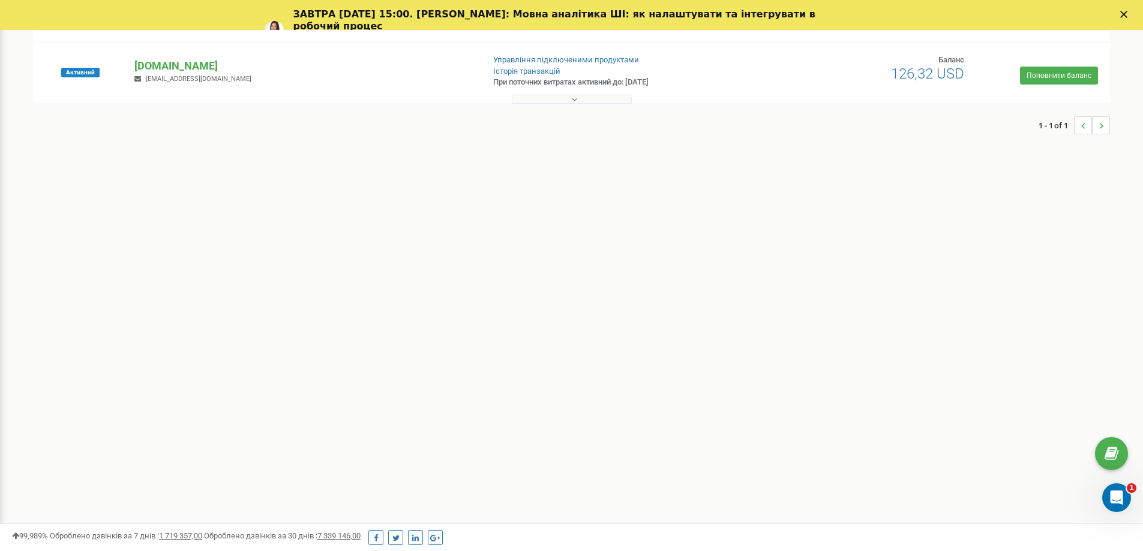
click at [719, 253] on div "Реферальна програма Налаштування профілю Вихід Проєкти Новий проєкт Всі проєкти…" at bounding box center [571, 270] width 1143 height 720
click at [574, 100] on icon at bounding box center [574, 99] width 5 height 8
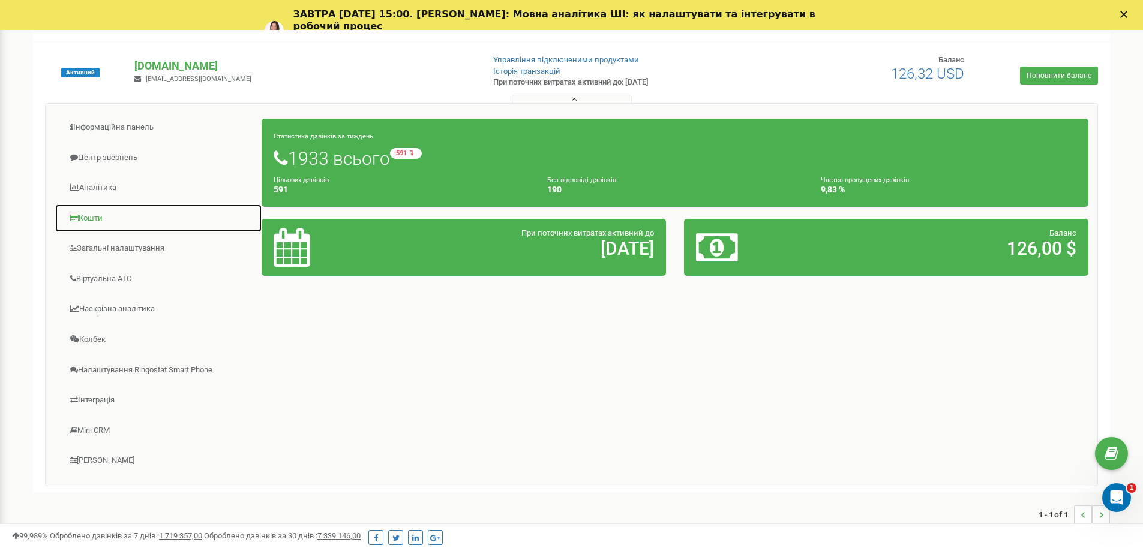
click at [89, 218] on link "Кошти" at bounding box center [159, 218] width 208 height 29
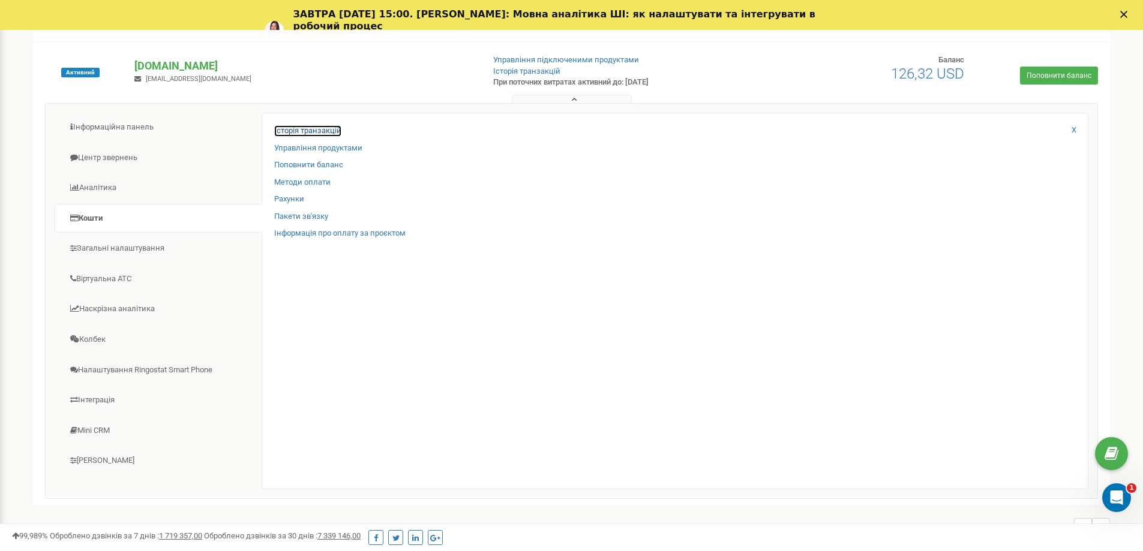
click at [314, 130] on link "Історія транзакцій" at bounding box center [307, 130] width 67 height 11
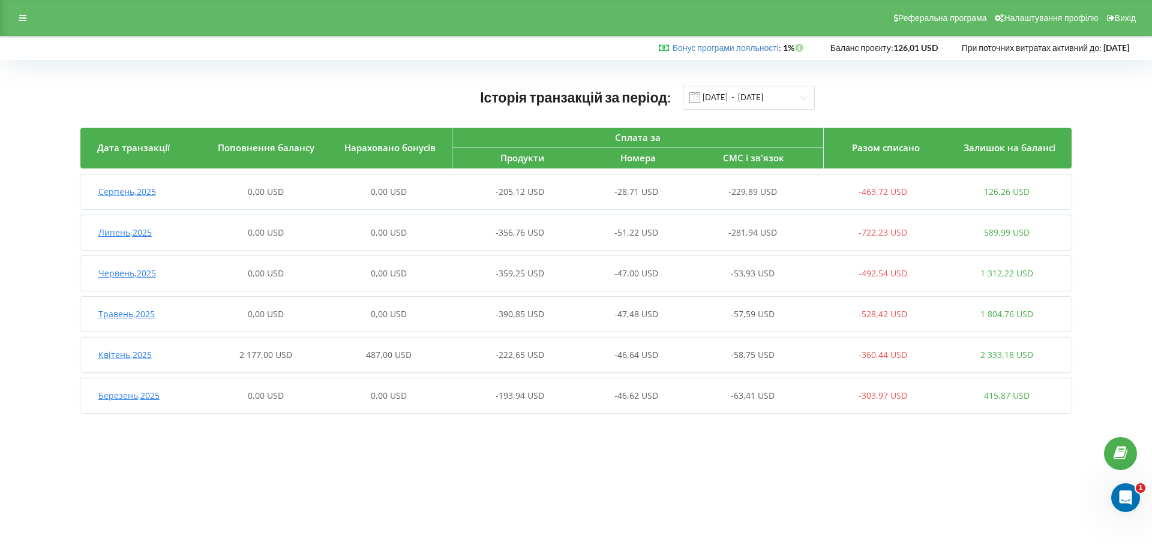
click at [122, 235] on span "Липень , 2025" at bounding box center [124, 232] width 53 height 11
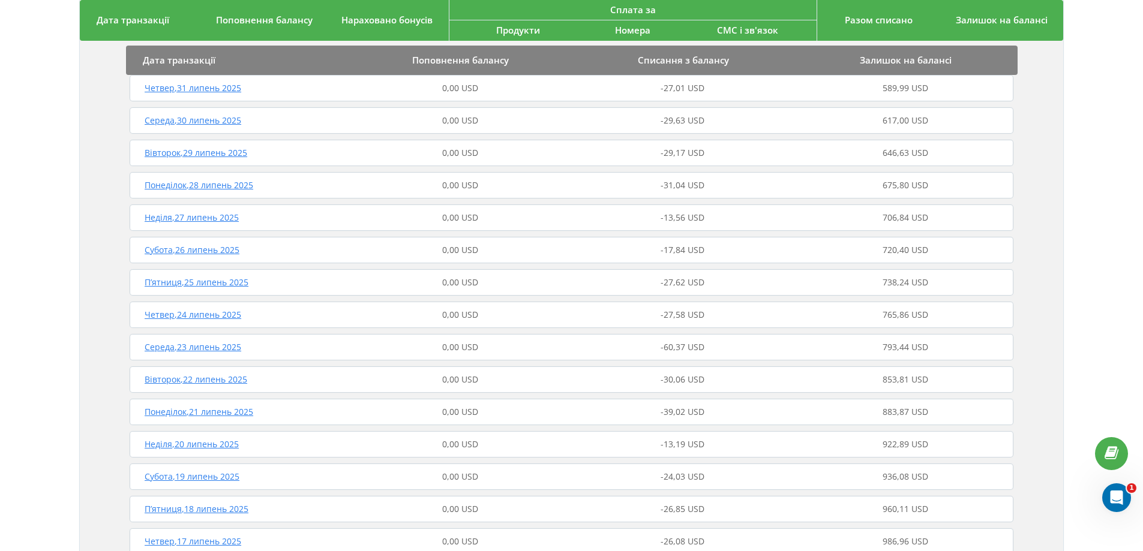
scroll to position [60, 0]
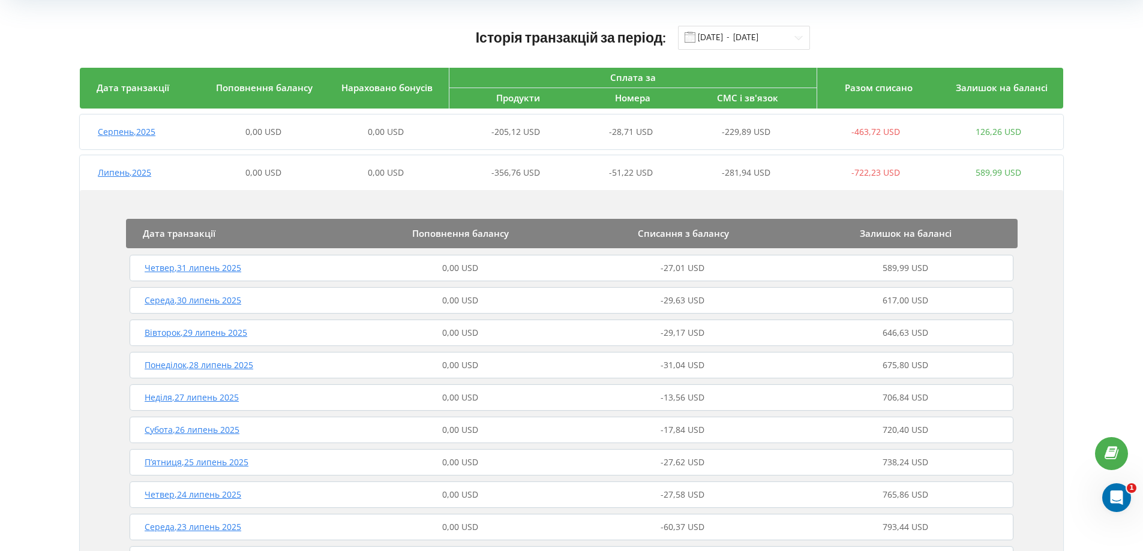
click at [207, 266] on span "Четвер , 31 липень 2025" at bounding box center [193, 267] width 97 height 11
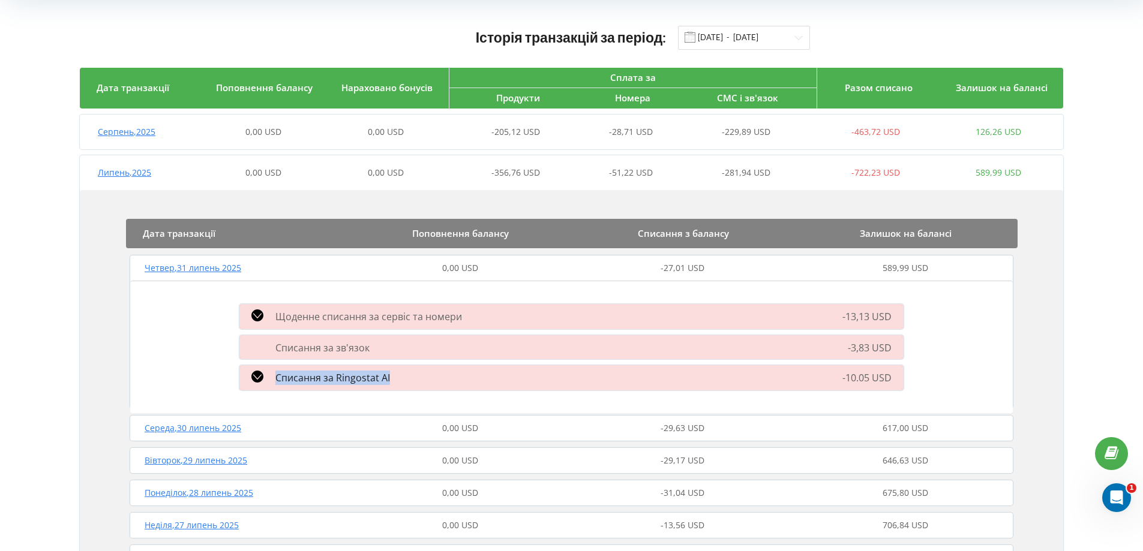
drag, startPoint x: 389, startPoint y: 379, endPoint x: 277, endPoint y: 378, distance: 111.6
click at [277, 378] on div "Списання за Ringostat AI" at bounding box center [465, 378] width 466 height 14
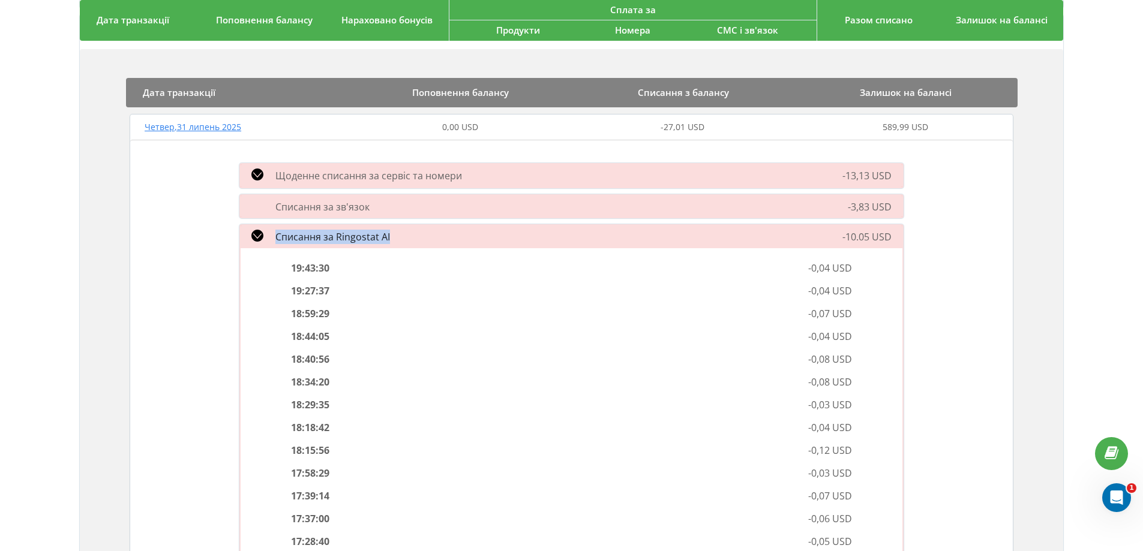
scroll to position [180, 0]
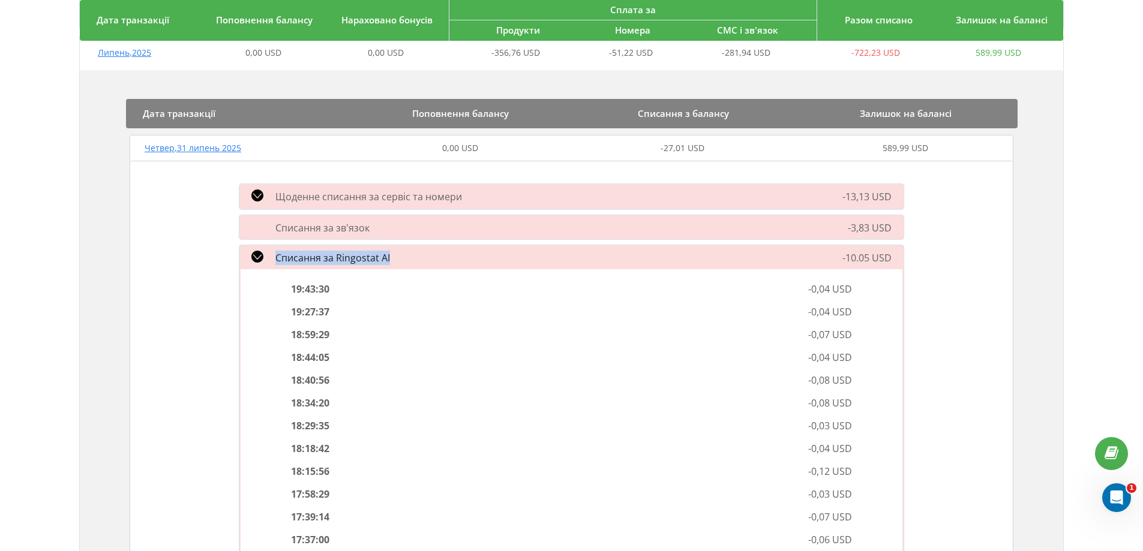
copy span "Списання за Ringostat AI"
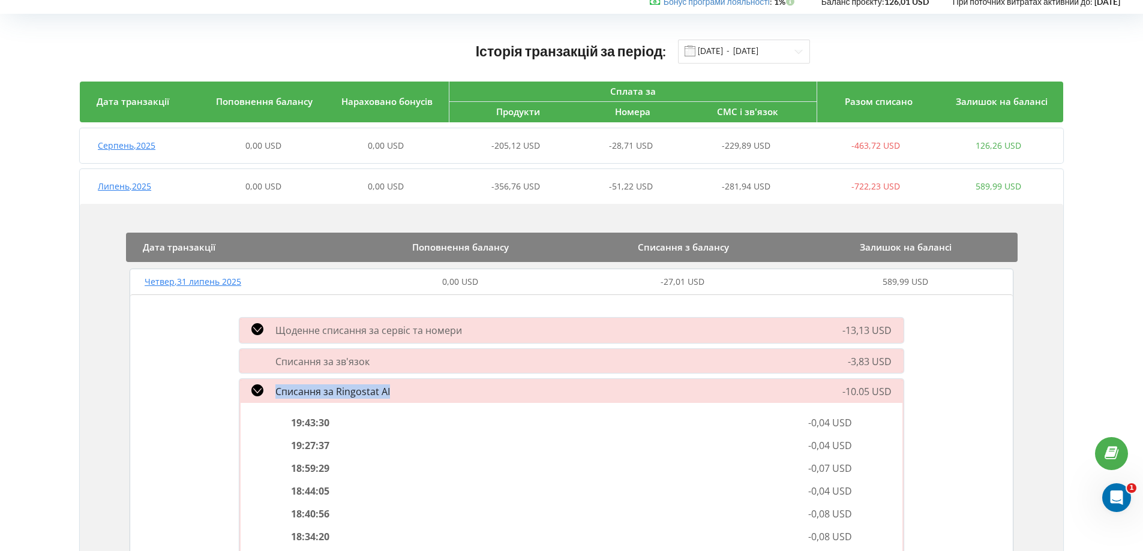
scroll to position [0, 0]
